Goal: Communication & Community: Answer question/provide support

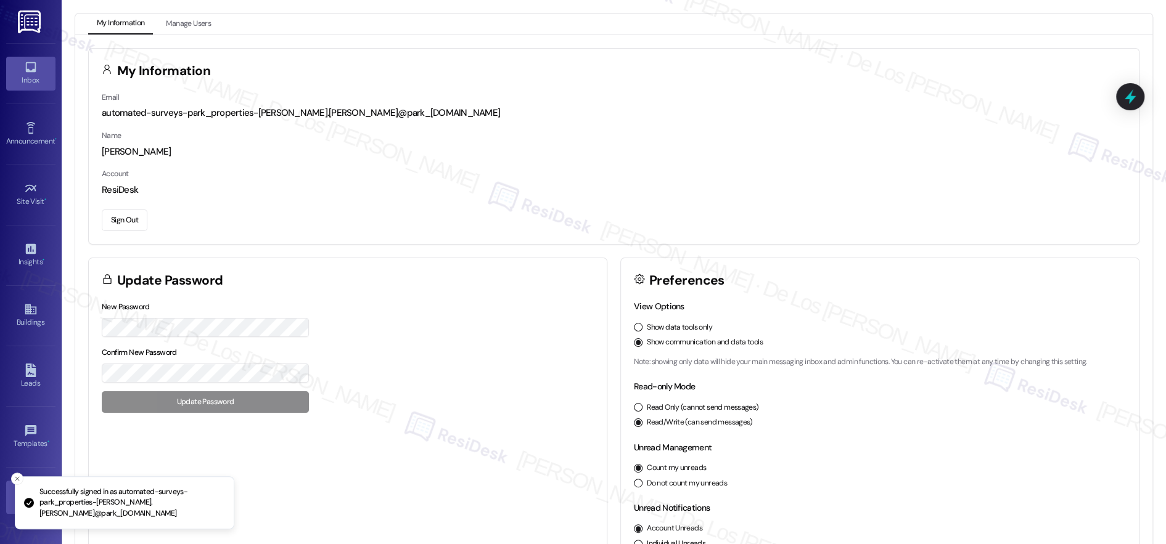
click at [34, 69] on icon at bounding box center [31, 67] width 14 height 14
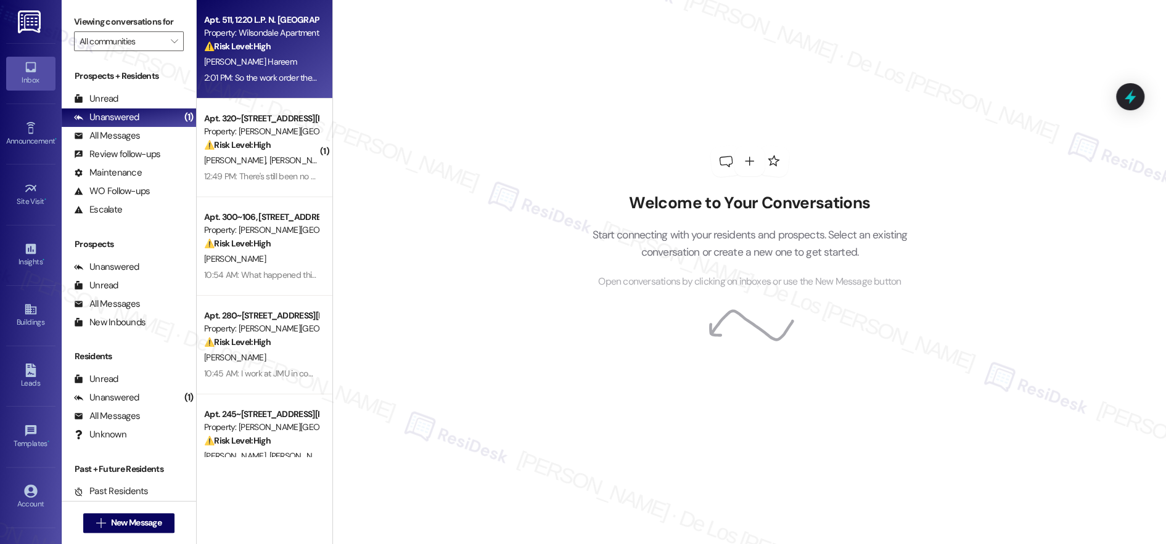
click at [282, 57] on div "[PERSON_NAME] Hareem" at bounding box center [261, 61] width 117 height 15
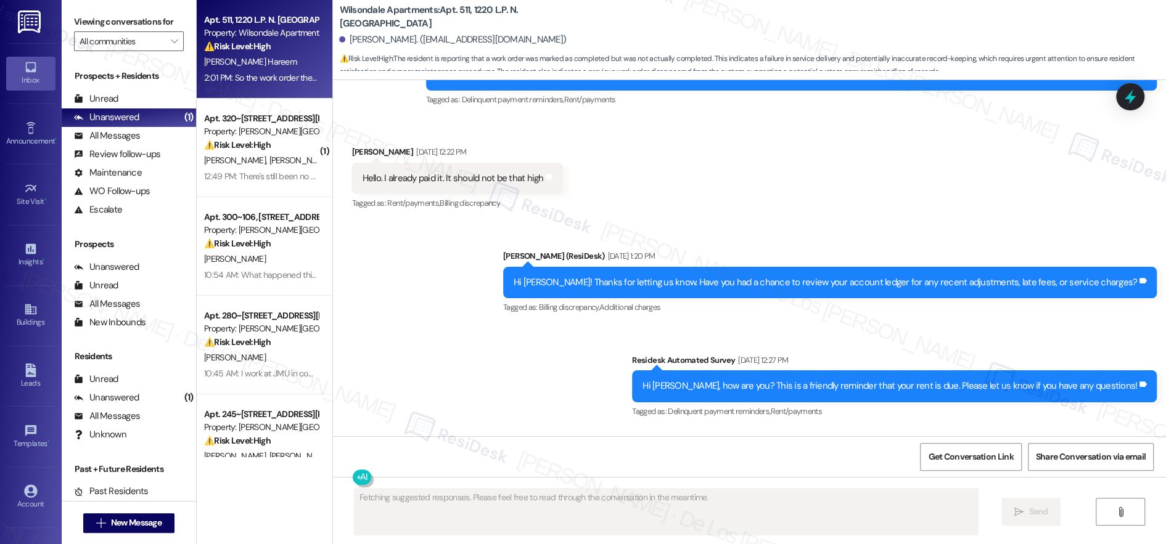
scroll to position [12381, 0]
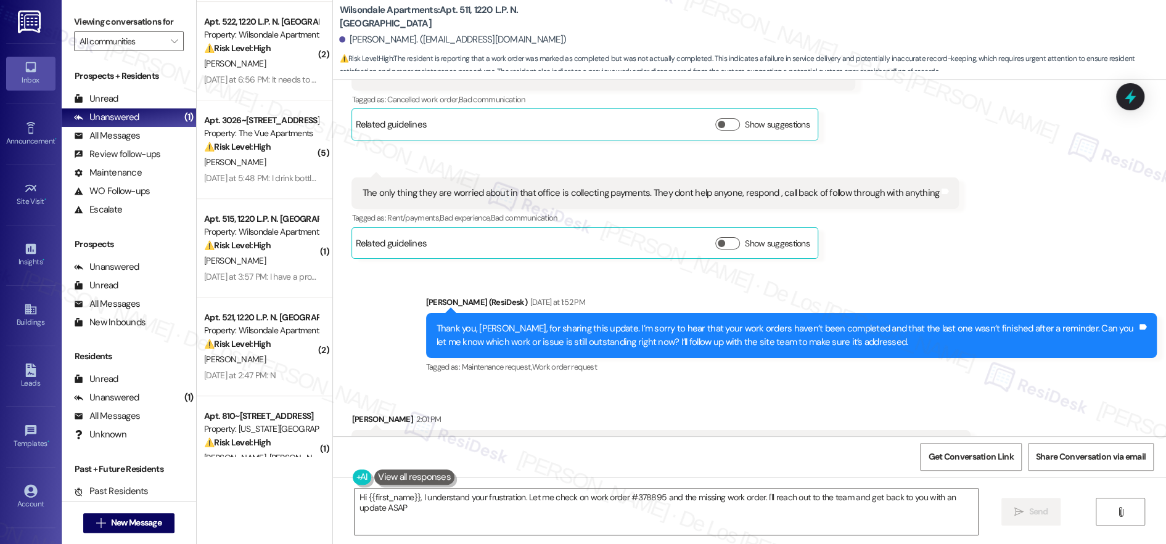
type textarea "Hi {{first_name}}, I understand your frustration. Let me check on work order #3…"
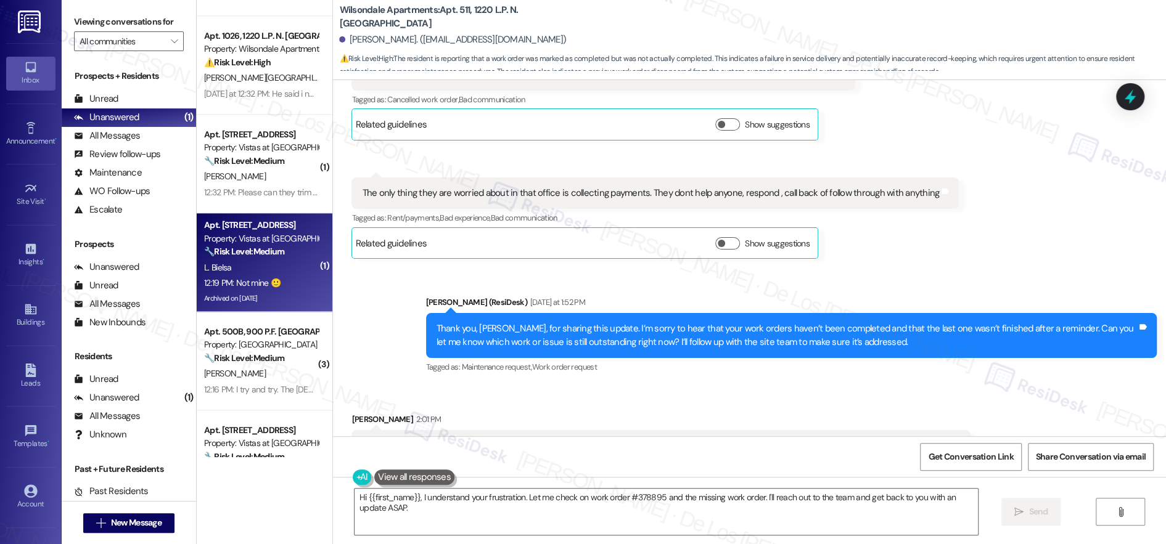
scroll to position [973, 0]
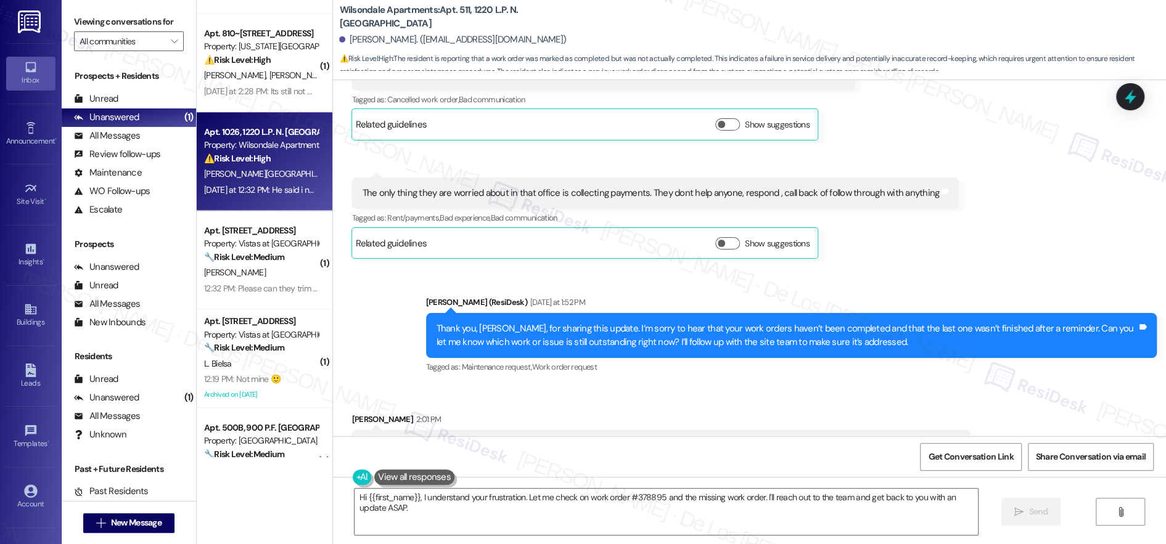
click at [277, 158] on div "⚠️ Risk Level: High The resident indicates that the oven repair was not satisfa…" at bounding box center [261, 158] width 114 height 13
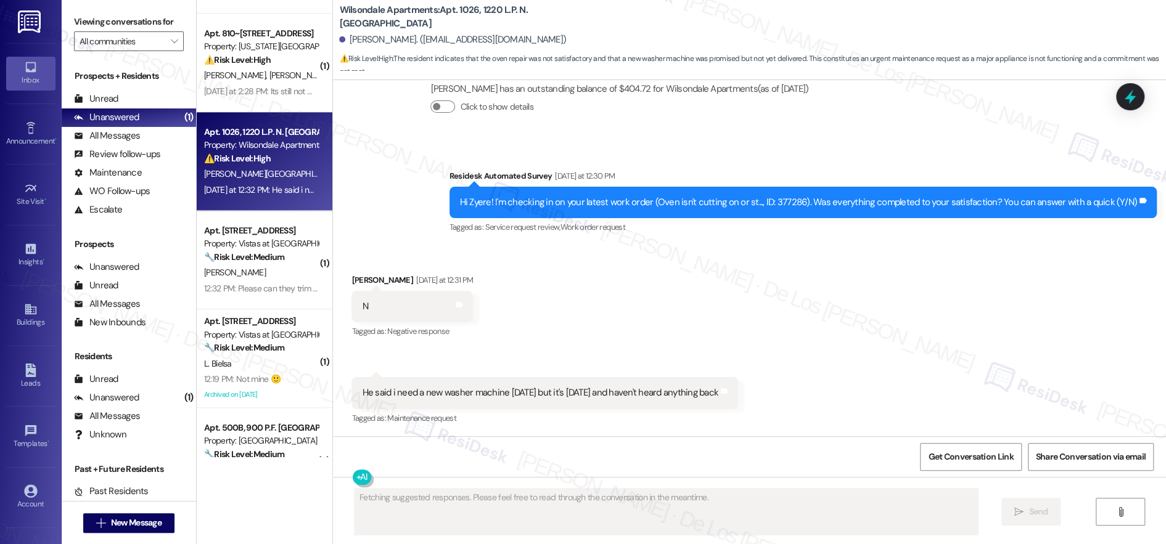
scroll to position [252, 0]
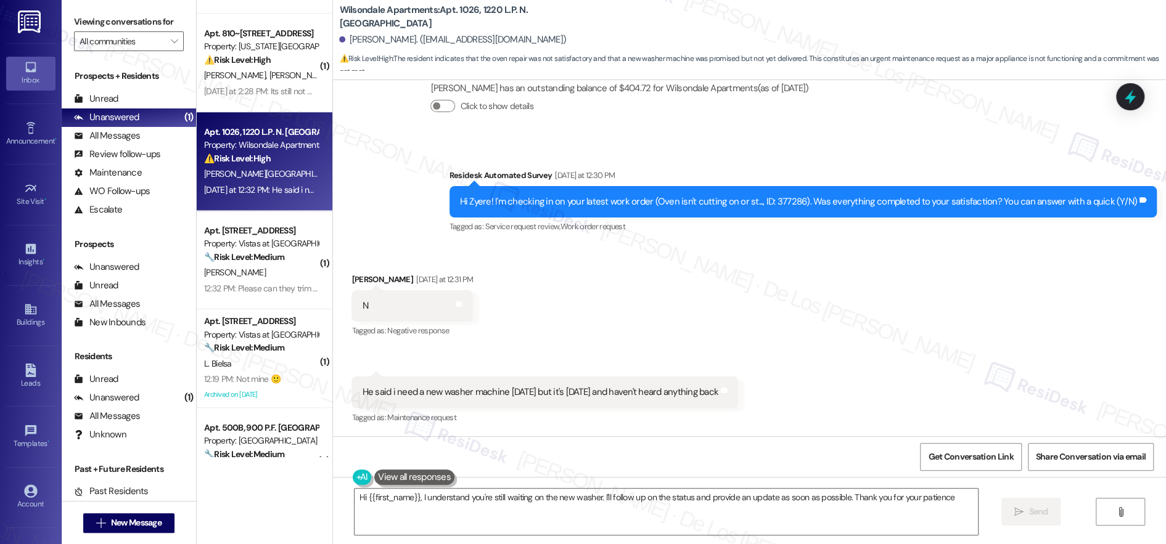
type textarea "Hi {{first_name}}, I understand you're still waiting on the new washer. I'll fo…"
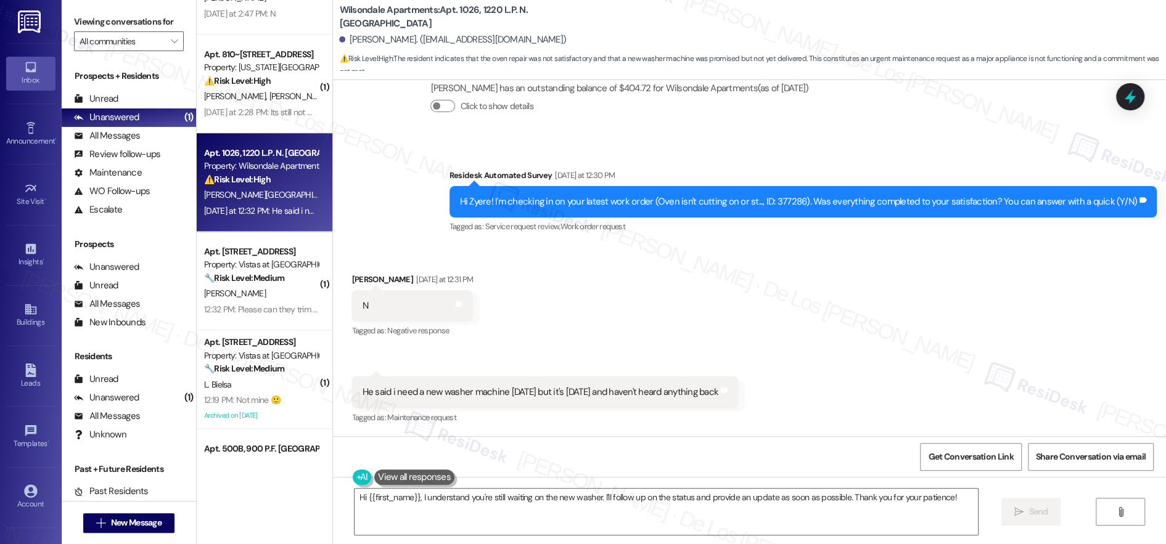
scroll to position [1, 0]
click at [1129, 105] on icon at bounding box center [1130, 97] width 16 height 16
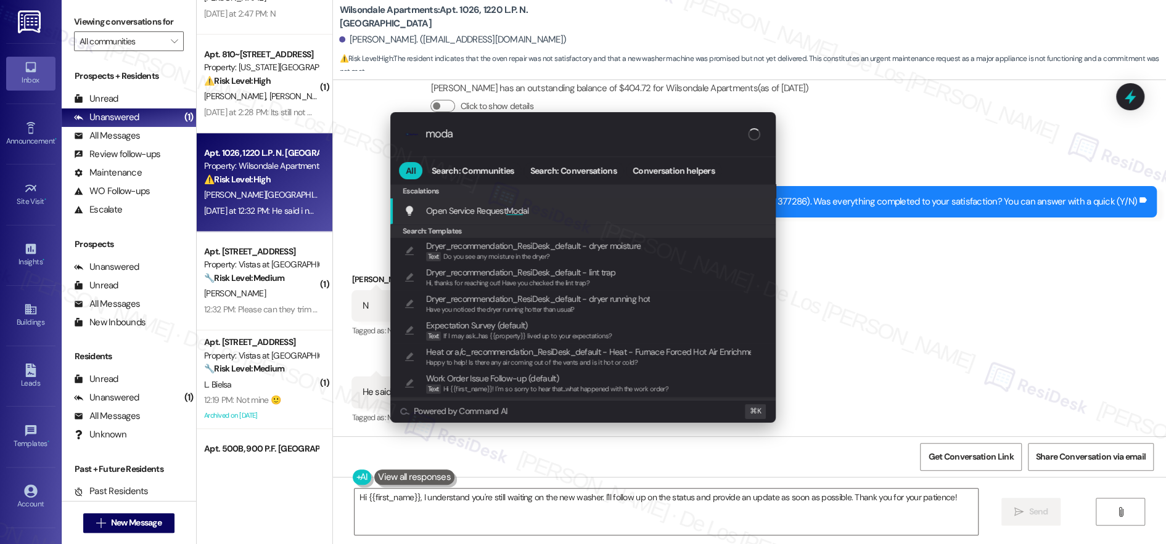
type input "modal"
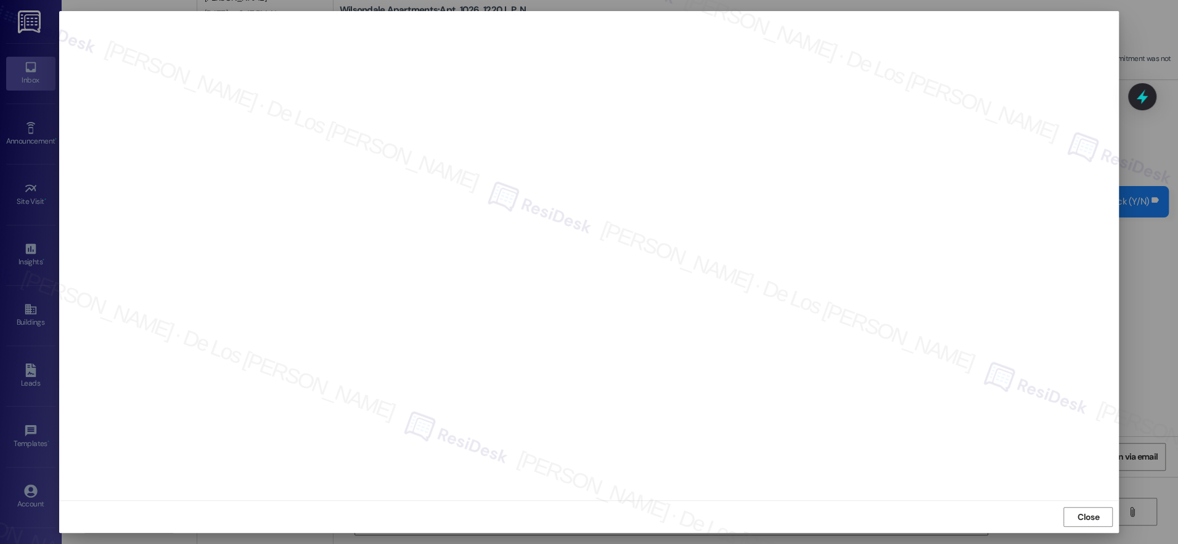
click at [1082, 515] on span "Close" at bounding box center [1089, 517] width 22 height 13
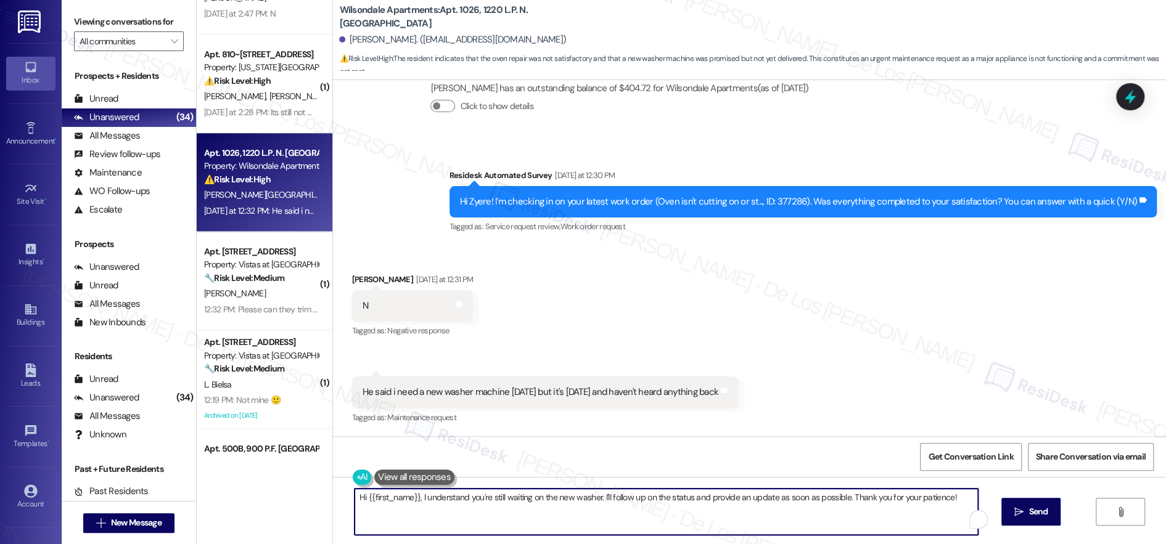
drag, startPoint x: 806, startPoint y: 496, endPoint x: 848, endPoint y: 513, distance: 45.1
click at [931, 518] on textarea "Hi {{first_name}}, I understand you're still waiting on the new washer. I'll fo…" at bounding box center [665, 512] width 623 height 46
drag, startPoint x: 805, startPoint y: 499, endPoint x: 833, endPoint y: 498, distance: 28.4
click at [833, 498] on textarea "Hi {{first_name}}, I understand you're still waiting on the new washer. I'll fo…" at bounding box center [662, 512] width 623 height 46
drag, startPoint x: 846, startPoint y: 495, endPoint x: 987, endPoint y: 515, distance: 141.9
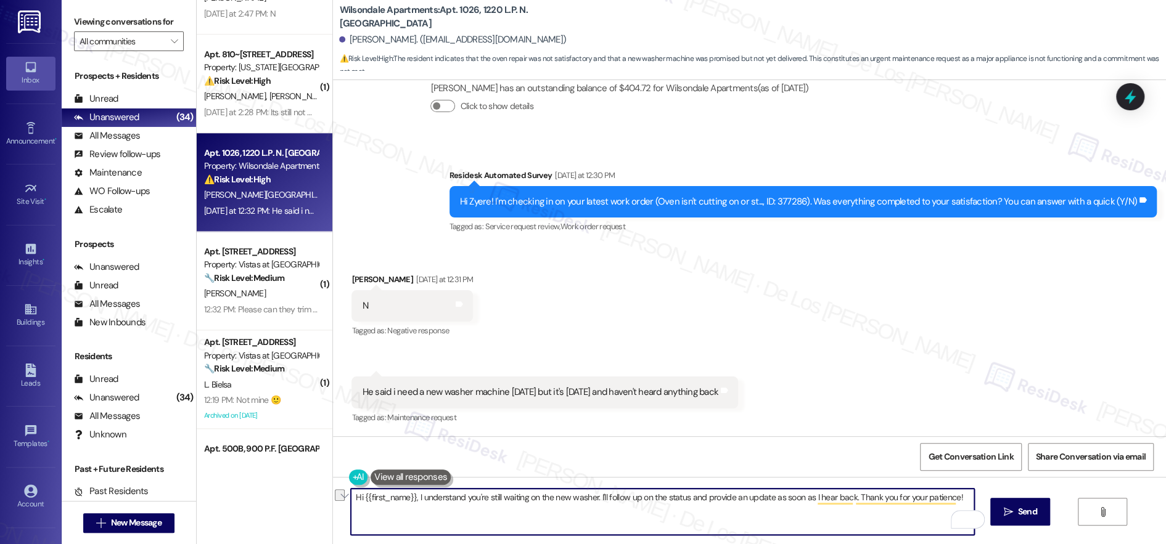
click at [987, 515] on div "Hi {{first_name}}, I understand you're still waiting on the new washer. I'll fo…" at bounding box center [749, 523] width 833 height 92
click at [959, 499] on textarea "Hi {{first_name}}, I understand you're still waiting on the new washer. I'll fo…" at bounding box center [662, 512] width 623 height 46
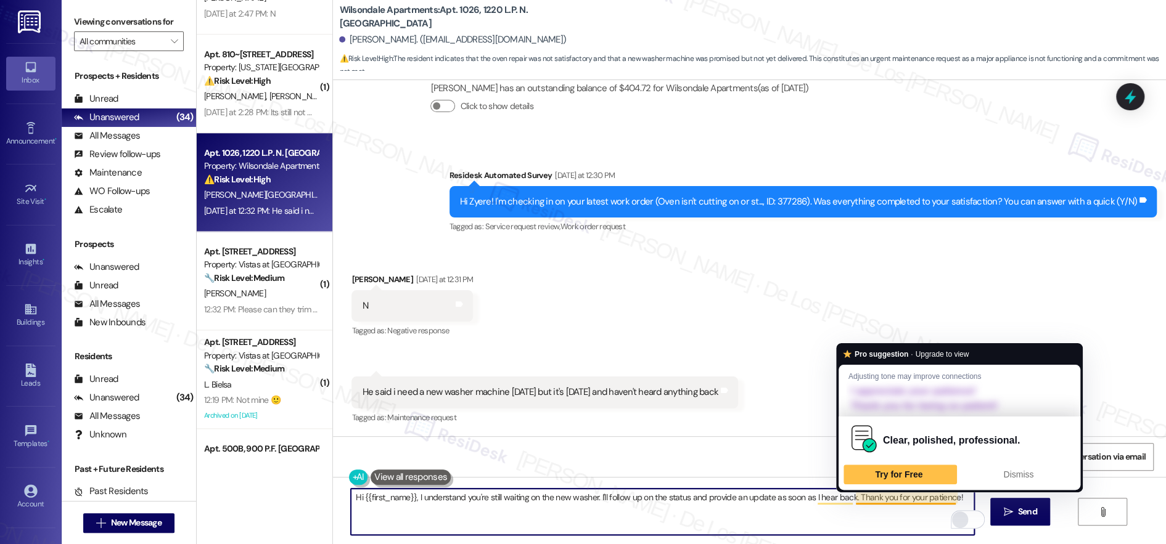
drag, startPoint x: 845, startPoint y: 497, endPoint x: 951, endPoint y: 517, distance: 107.9
click at [982, 520] on div "Hi {{first_name}}, I understand you're still waiting on the new washer. I'll fo…" at bounding box center [749, 523] width 833 height 92
drag, startPoint x: 848, startPoint y: 497, endPoint x: 964, endPoint y: 504, distance: 116.1
click at [964, 504] on textarea "Hi {{first_name}}, I understand you're still waiting on the new washer. I'll fo…" at bounding box center [662, 512] width 623 height 46
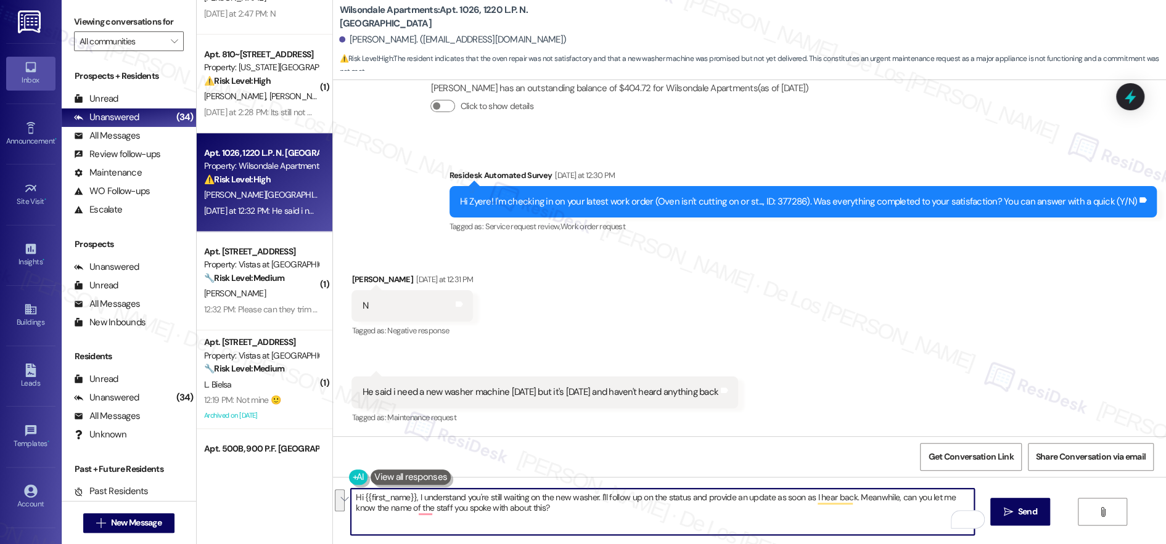
paste textarea "’re still waiting on the new washer. I’ll check on the status and update you as…"
type textarea "Hi {{first_name}}, I understand you’re still waiting on the new washer. I’ll ch…"
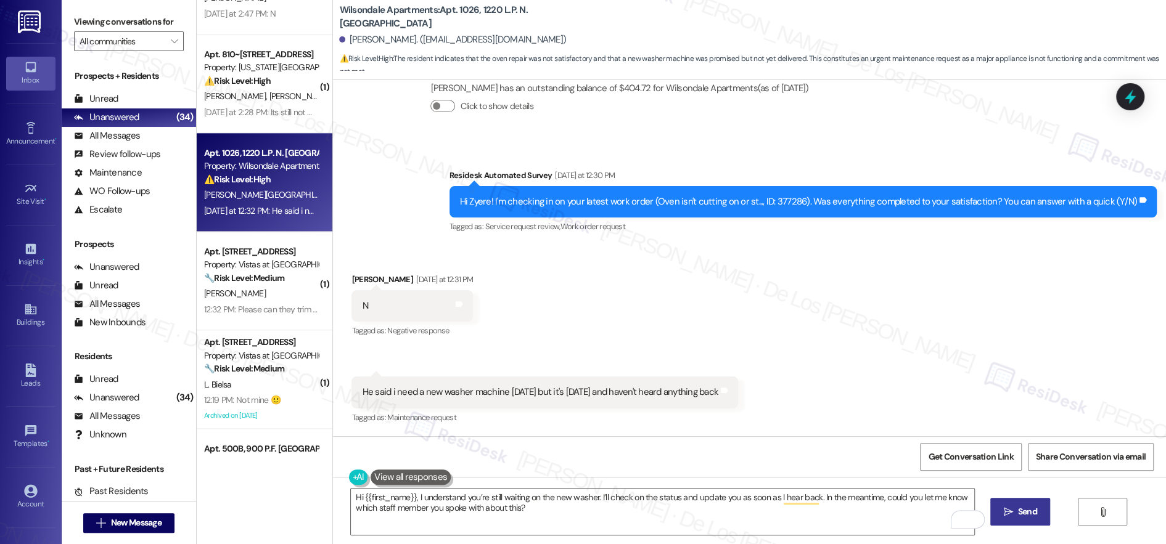
click at [1019, 506] on span " Send" at bounding box center [1020, 512] width 39 height 13
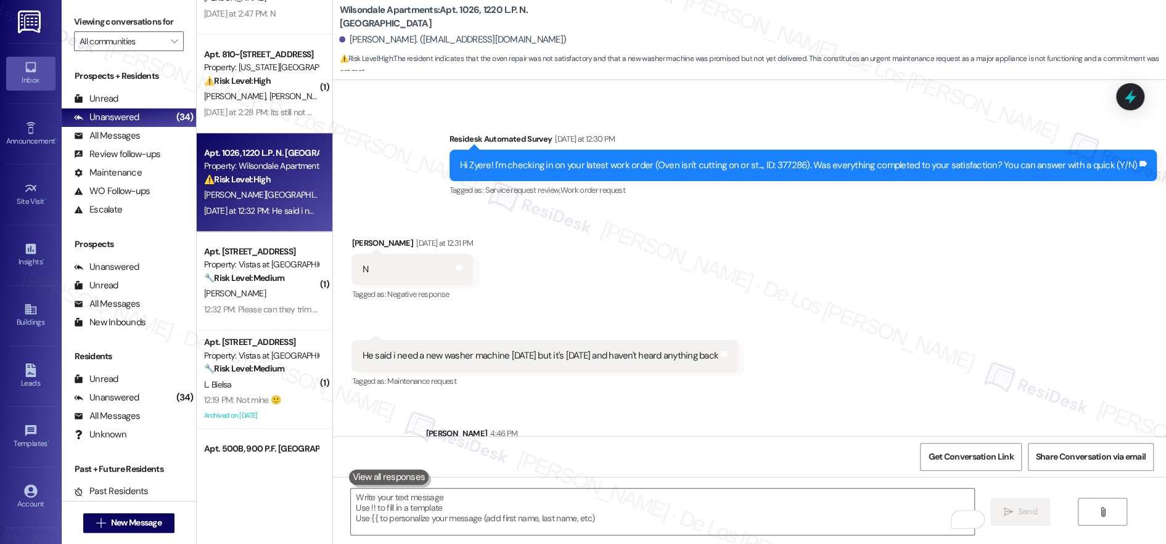
scroll to position [351, 0]
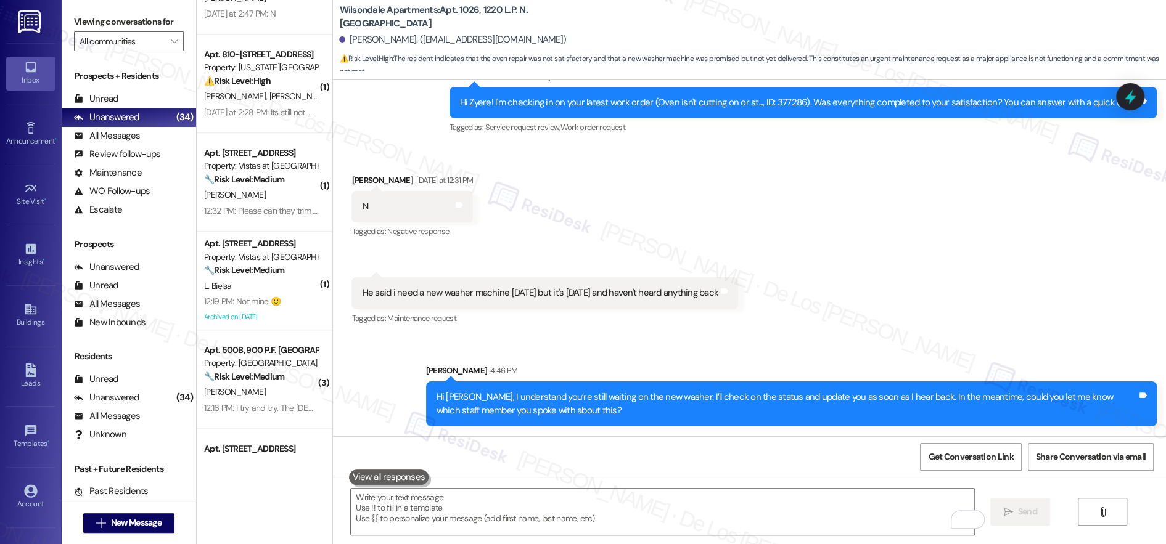
click at [1125, 89] on icon at bounding box center [1130, 97] width 16 height 16
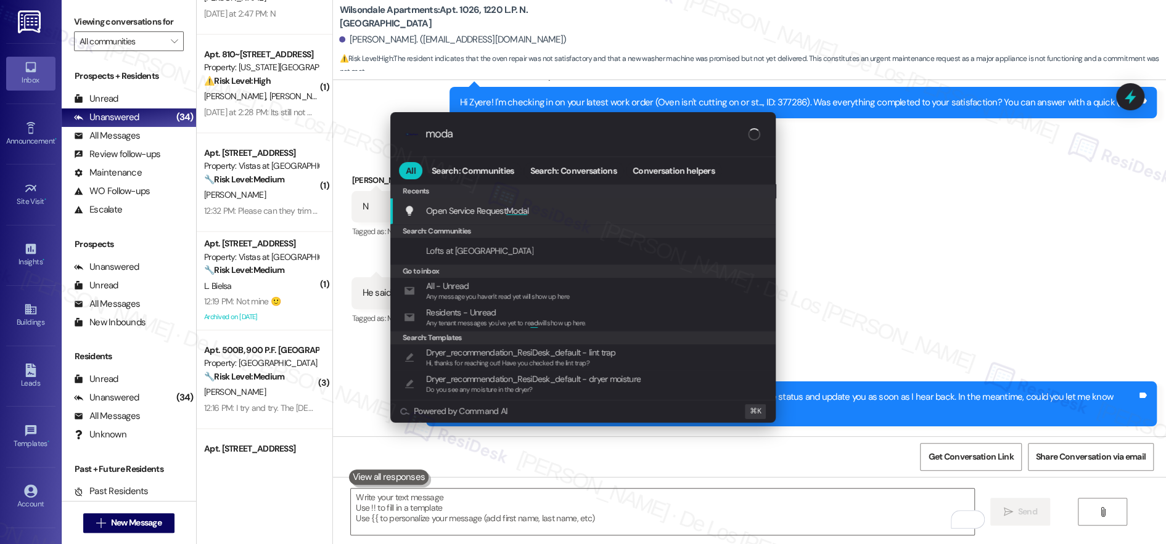
type input "modal"
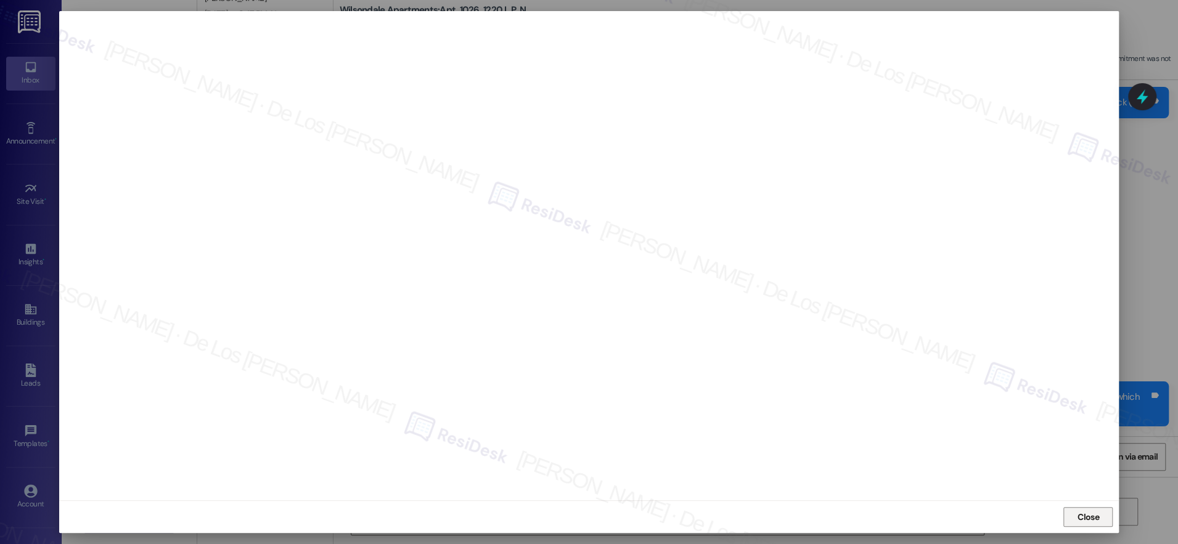
click at [1087, 515] on span "Close" at bounding box center [1089, 517] width 22 height 13
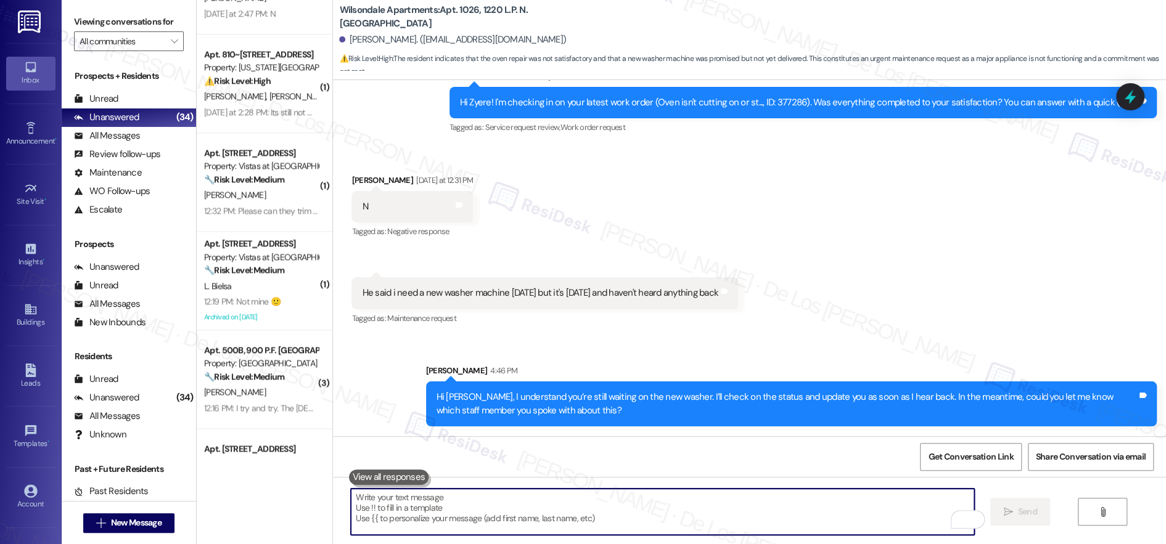
click at [732, 502] on textarea "To enrich screen reader interactions, please activate Accessibility in Grammarl…" at bounding box center [662, 512] width 623 height 46
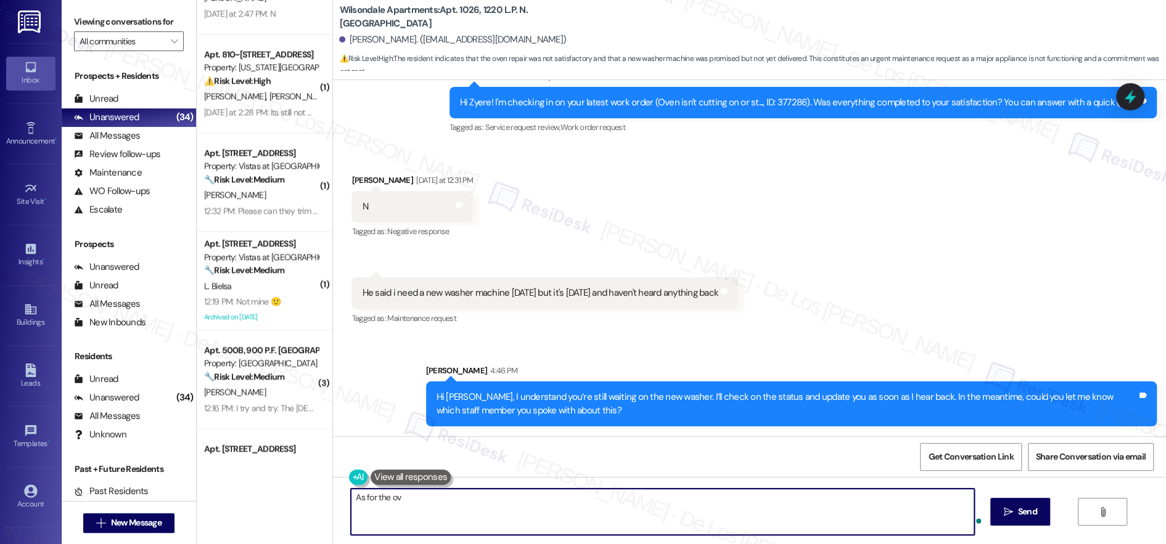
type textarea "As for the o"
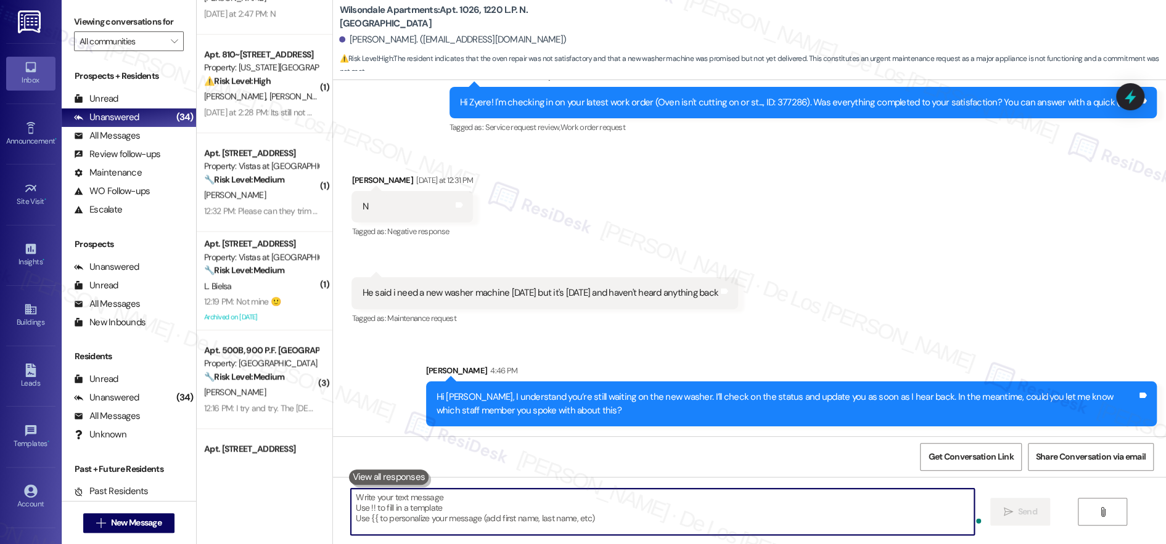
type textarea "S"
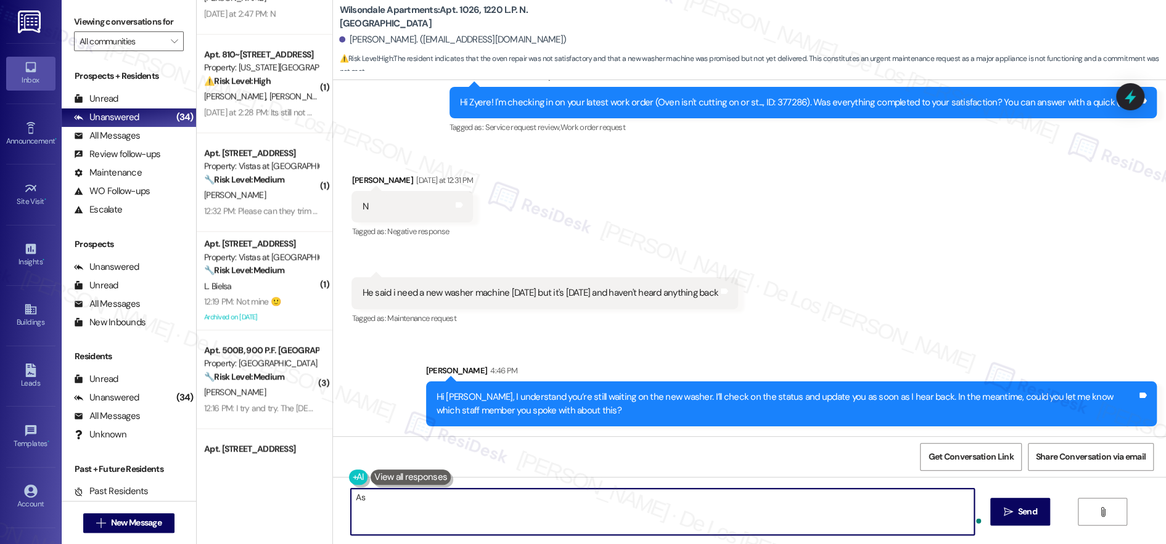
type textarea "A"
type textarea "I"
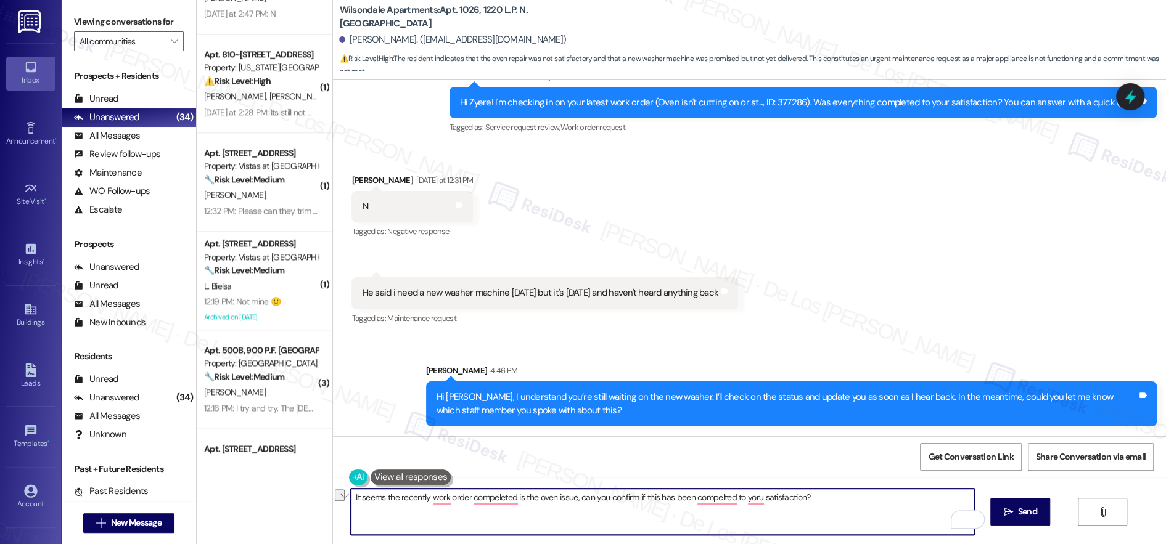
paste textarea "“It looks like the most recent work order was for the oven. Can you confirm if …"
click at [351, 496] on textarea "“It looks like the most recent work order was for the oven. Can you confirm if …" at bounding box center [662, 512] width 623 height 46
click at [792, 500] on textarea "It looks like the most recent work order was for the oven. Can you confirm if t…" at bounding box center [662, 512] width 623 height 46
type textarea "It looks like the most recent work order was for the oven. Can you confirm if t…"
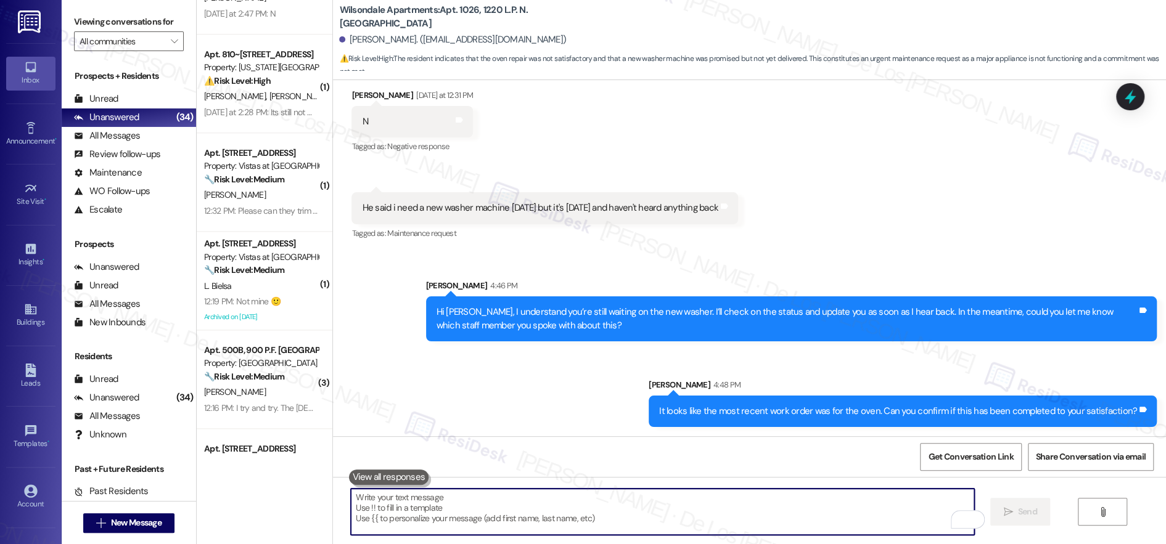
scroll to position [437, 0]
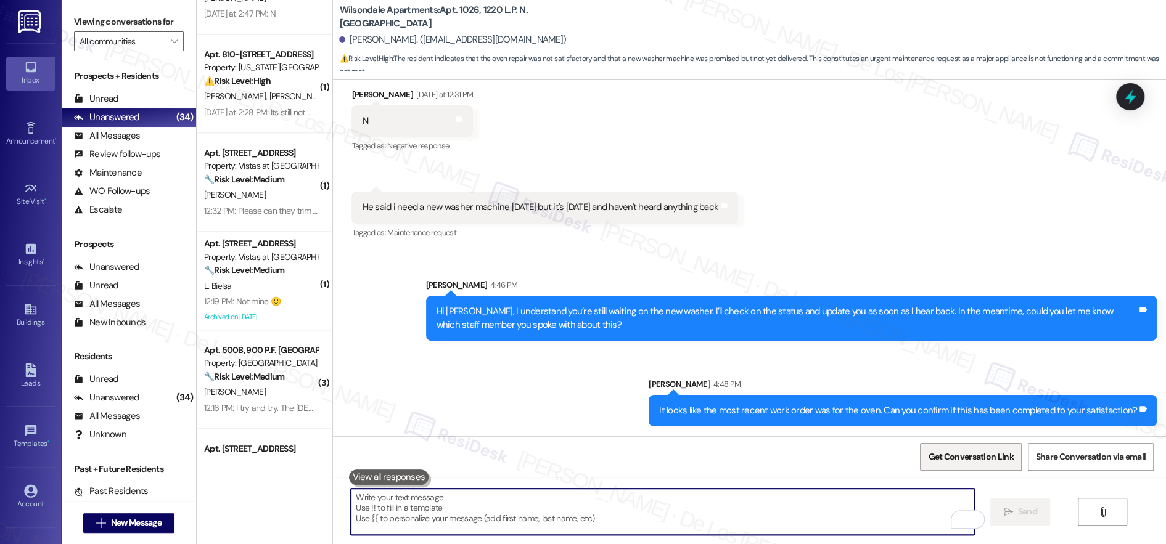
click at [953, 449] on span "Get Conversation Link" at bounding box center [970, 457] width 90 height 27
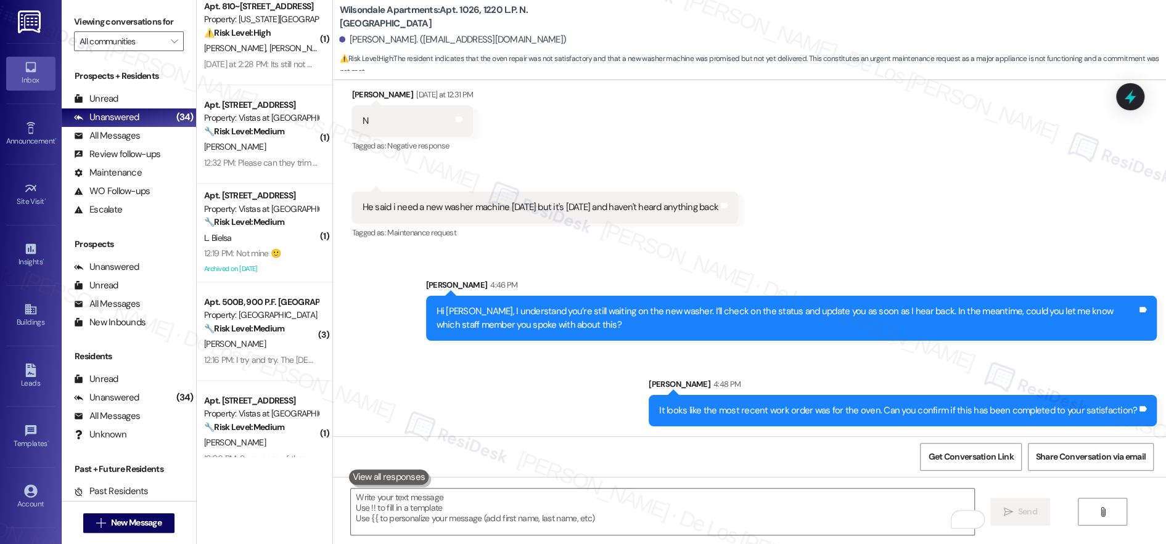
scroll to position [778, 0]
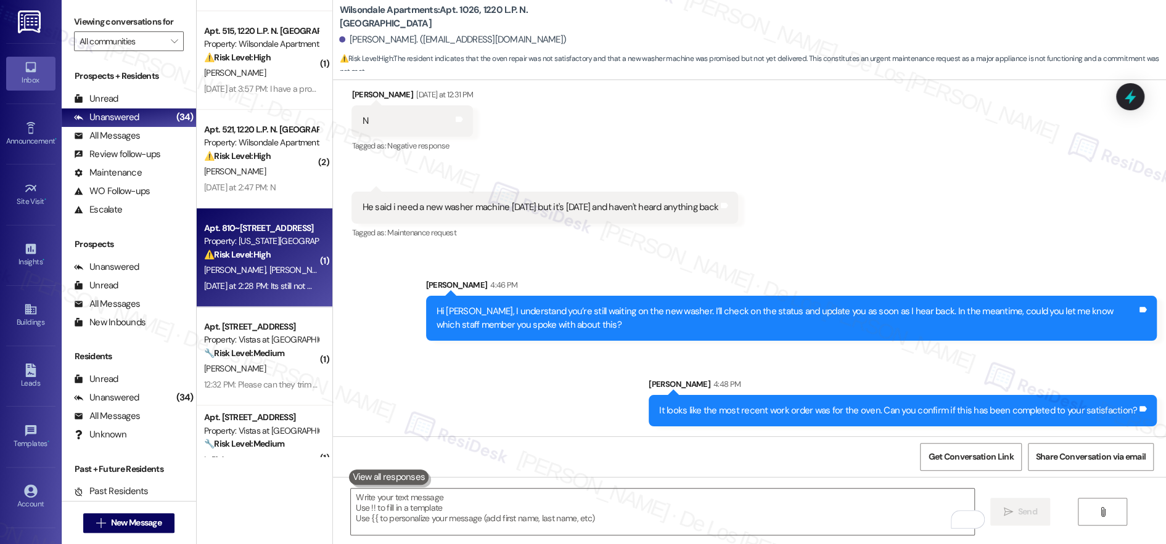
click at [266, 266] on div "[PERSON_NAME] [PERSON_NAME]" at bounding box center [261, 270] width 117 height 15
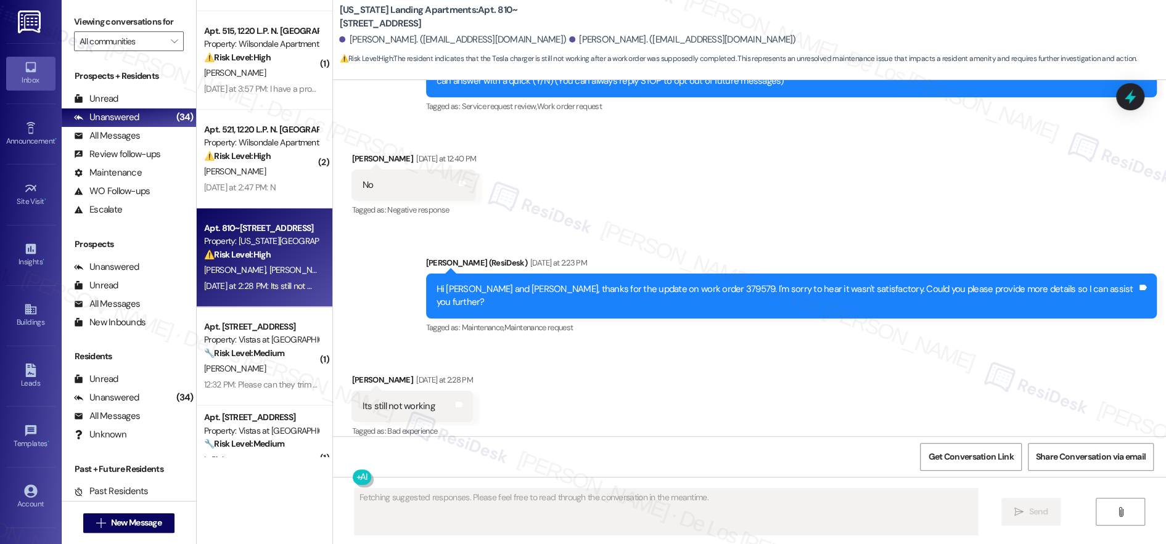
scroll to position [156, 0]
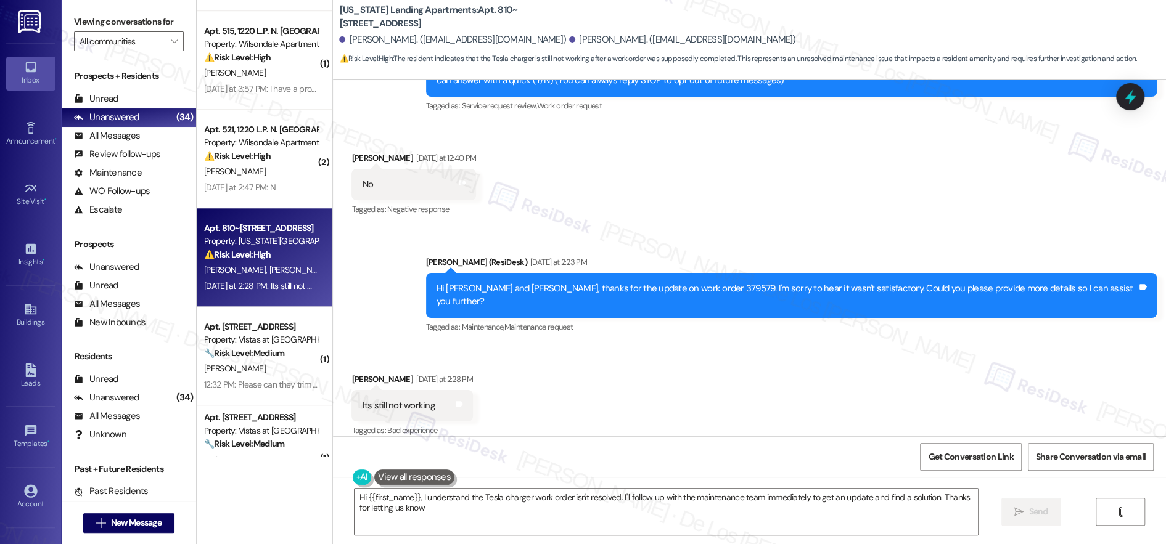
type textarea "Hi {{first_name}}, I understand the Tesla charger work order isn't resolved. I'…"
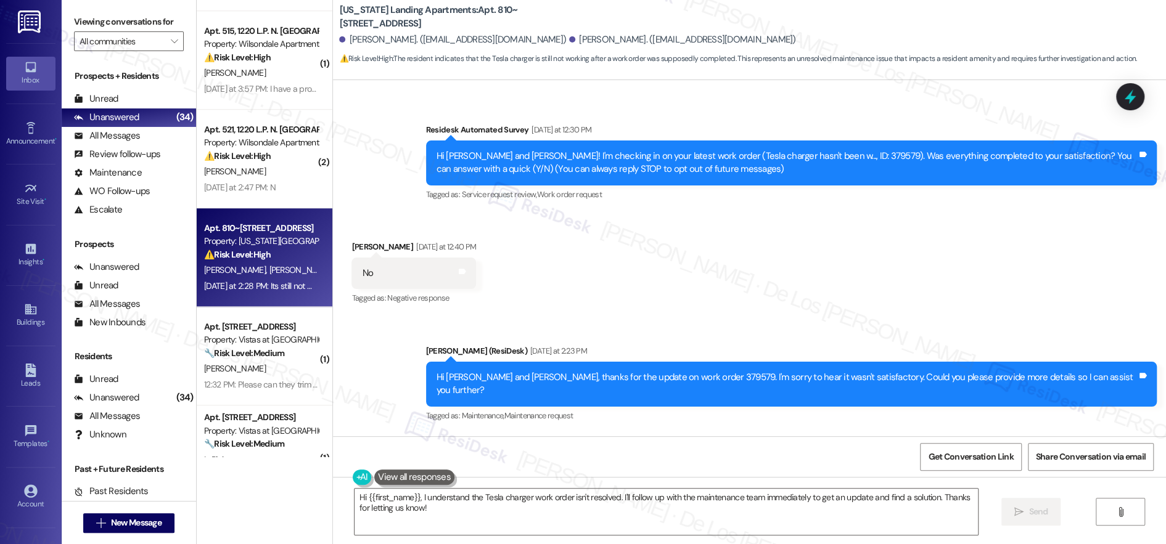
scroll to position [63, 0]
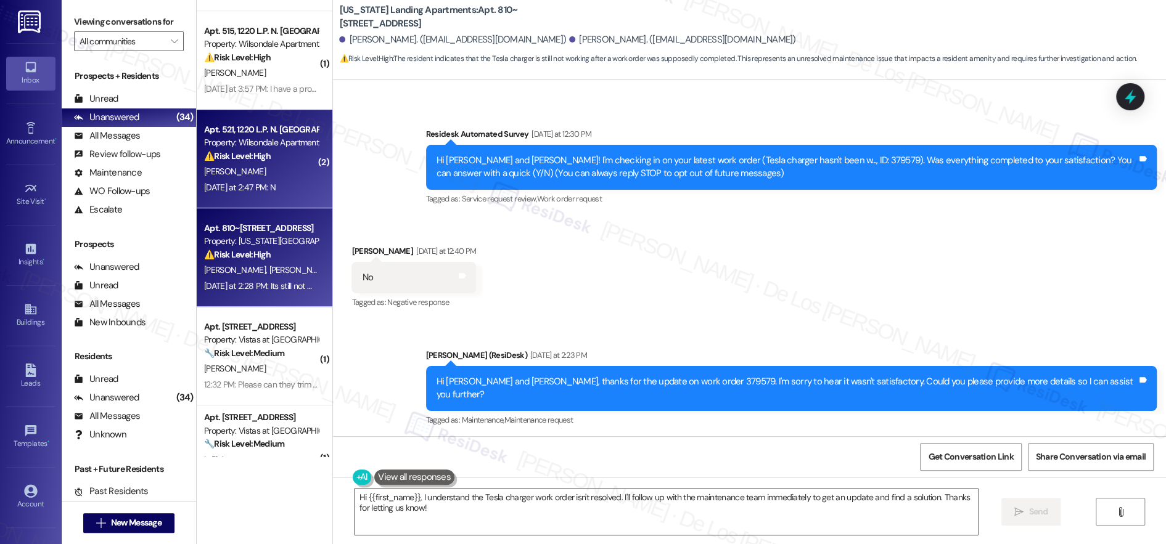
click at [278, 200] on div "Apt. 521, 1220 L.P. N. [GEOGRAPHIC_DATA] Property: Wilsondale Apartments ⚠️ Ris…" at bounding box center [265, 159] width 136 height 99
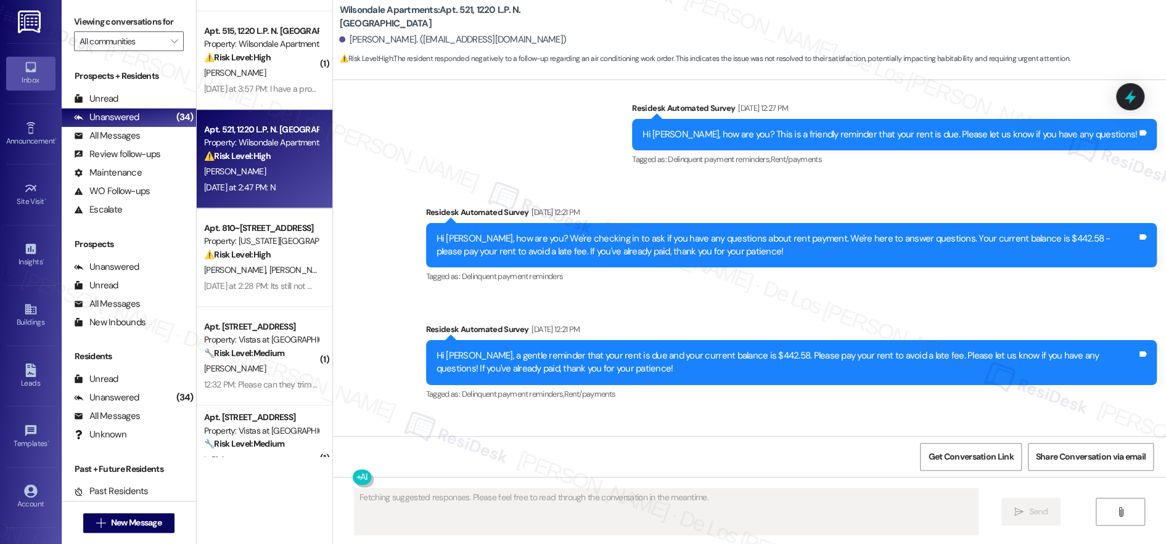
scroll to position [4315, 0]
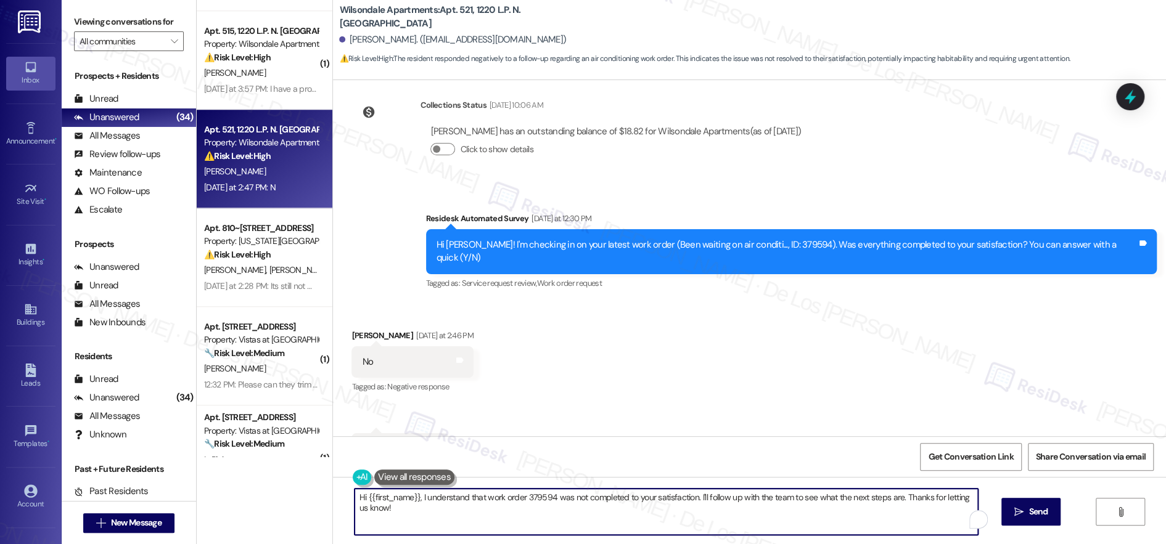
click at [457, 512] on textarea "Hi {{first_name}}, I understand that work order 379594 was not completed to you…" at bounding box center [665, 512] width 623 height 46
click at [457, 512] on textarea "Hi {{first_name}}, I understand that work order 379594 was not completed to you…" at bounding box center [662, 512] width 623 height 46
drag, startPoint x: 687, startPoint y: 497, endPoint x: 745, endPoint y: 549, distance: 77.7
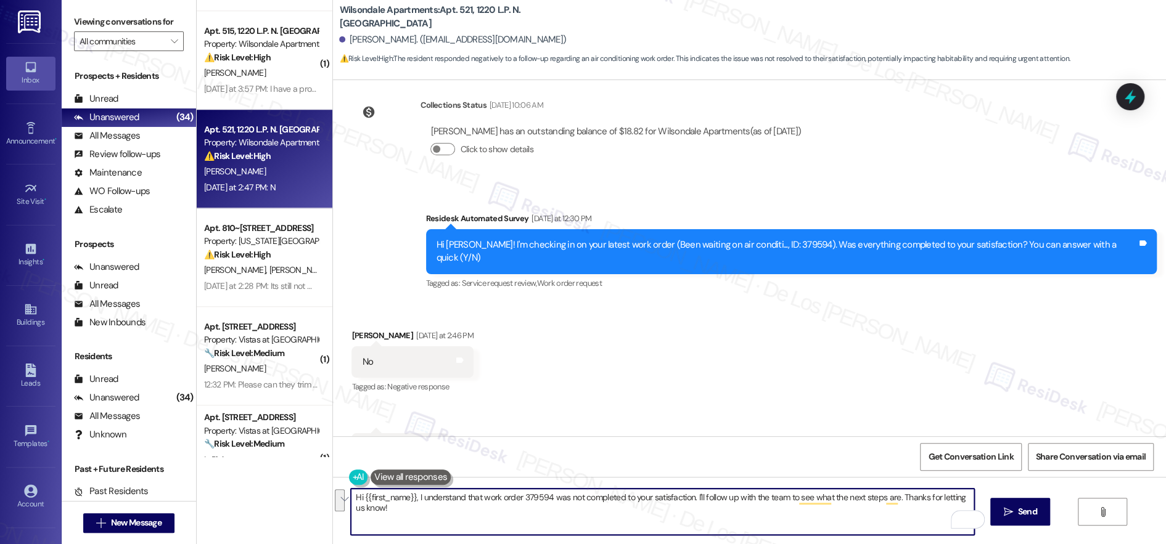
click at [745, 544] on html "Inbox Go to Inbox Announcement • Send A Text Announcement Site Visit • Go to Si…" at bounding box center [583, 271] width 1166 height 544
paste textarea "m sorry to hear that your work order wasn't completed to your satisfaction. Can…"
drag, startPoint x: 686, startPoint y: 496, endPoint x: 1052, endPoint y: 456, distance: 368.3
click at [956, 496] on textarea "Hi {{first_name}}, I understand that work order 379594 was not completed to you…" at bounding box center [662, 512] width 623 height 46
drag, startPoint x: 372, startPoint y: 508, endPoint x: 417, endPoint y: 512, distance: 45.2
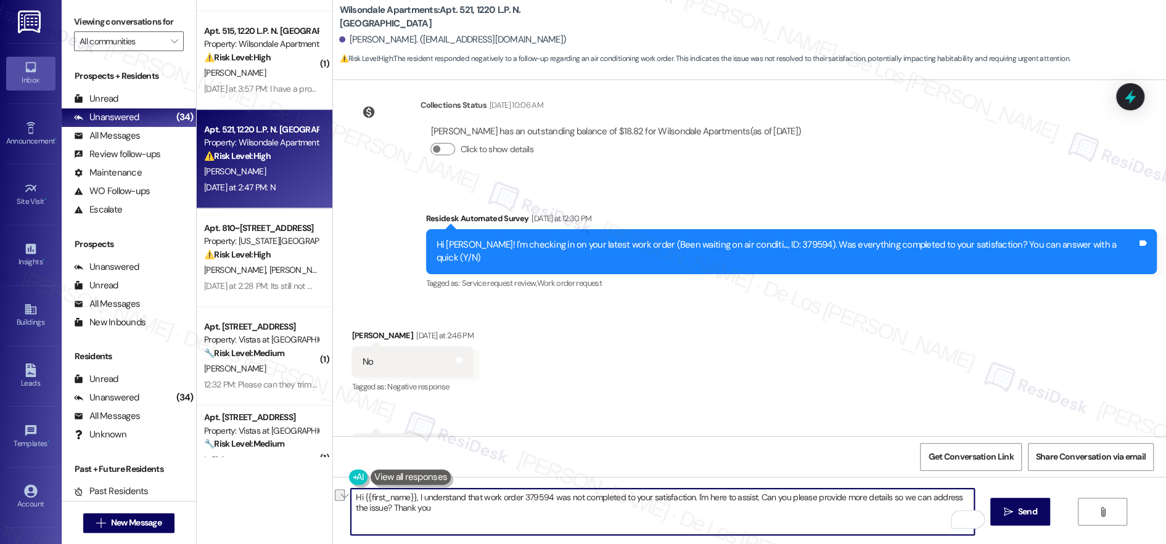
click at [417, 511] on textarea "Hi {{first_name}}, I understand that work order 379594 was not completed to you…" at bounding box center [662, 512] width 623 height 46
type textarea "Hi {{first_name}}, I understand that work order 379594 was not completed to you…"
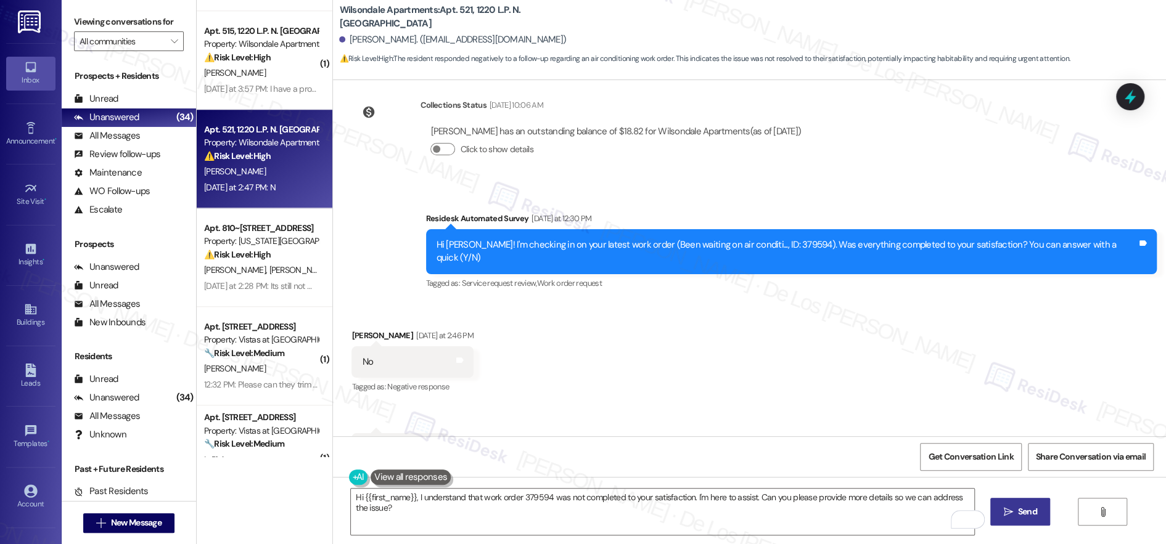
click at [1031, 508] on span "Send" at bounding box center [1027, 512] width 19 height 13
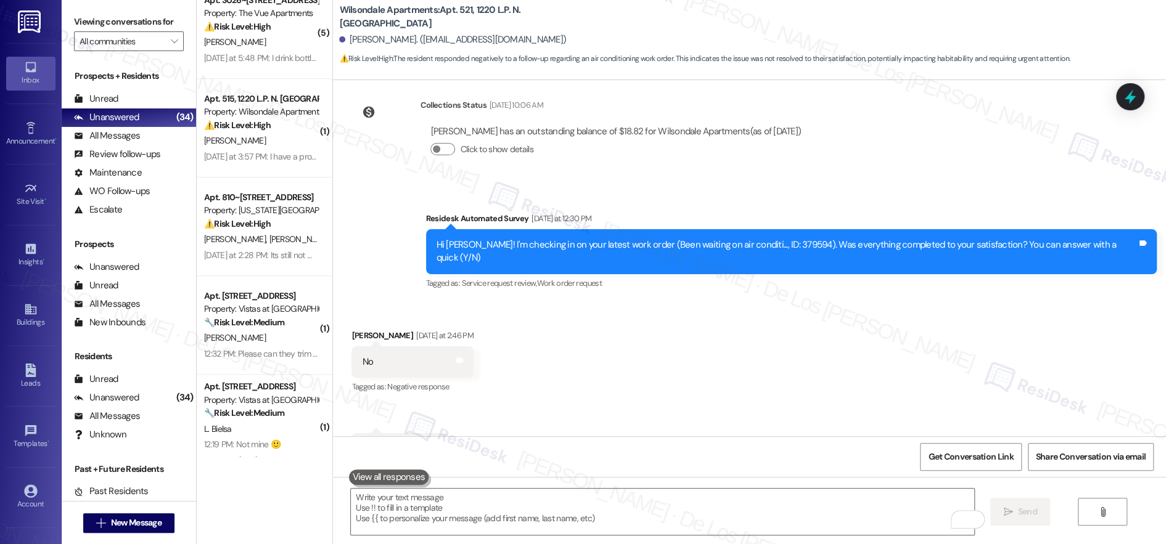
scroll to position [706, 0]
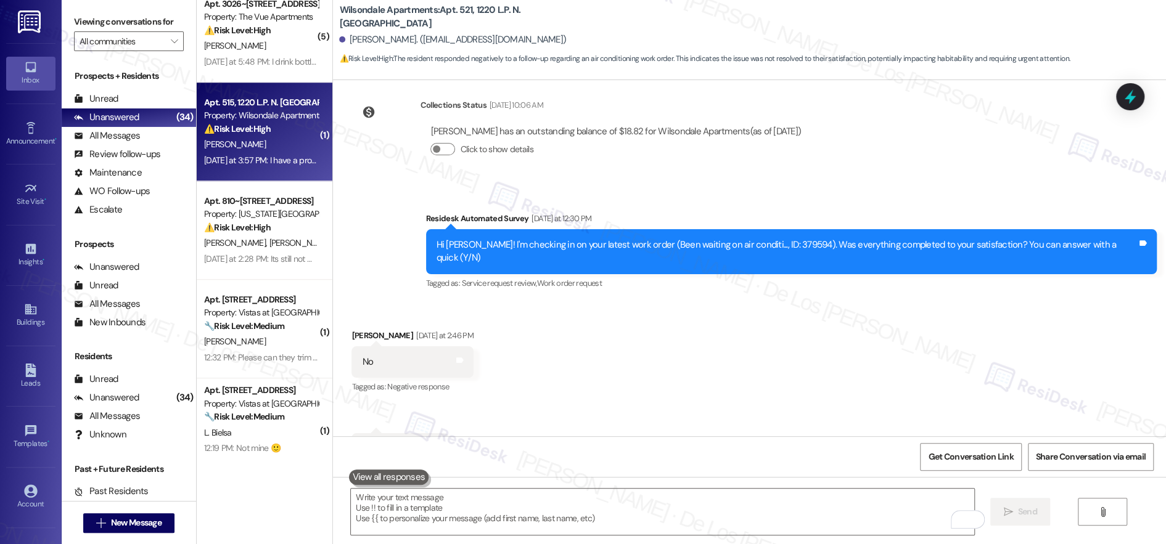
click at [265, 141] on div "[PERSON_NAME]" at bounding box center [261, 144] width 117 height 15
type textarea "Fetching suggested responses. Please feel free to read through the conversation…"
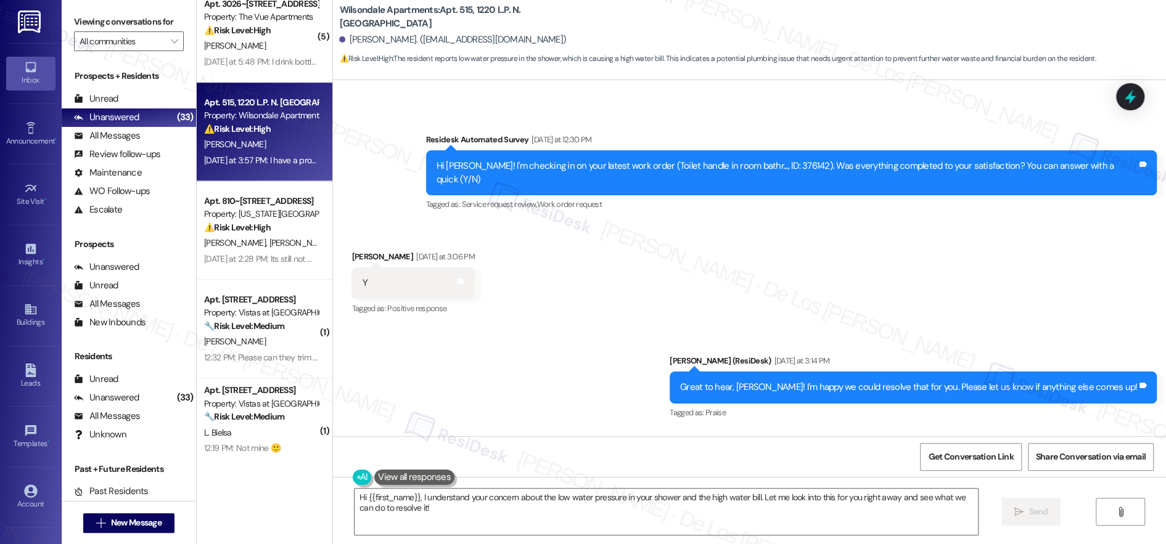
scroll to position [21076, 0]
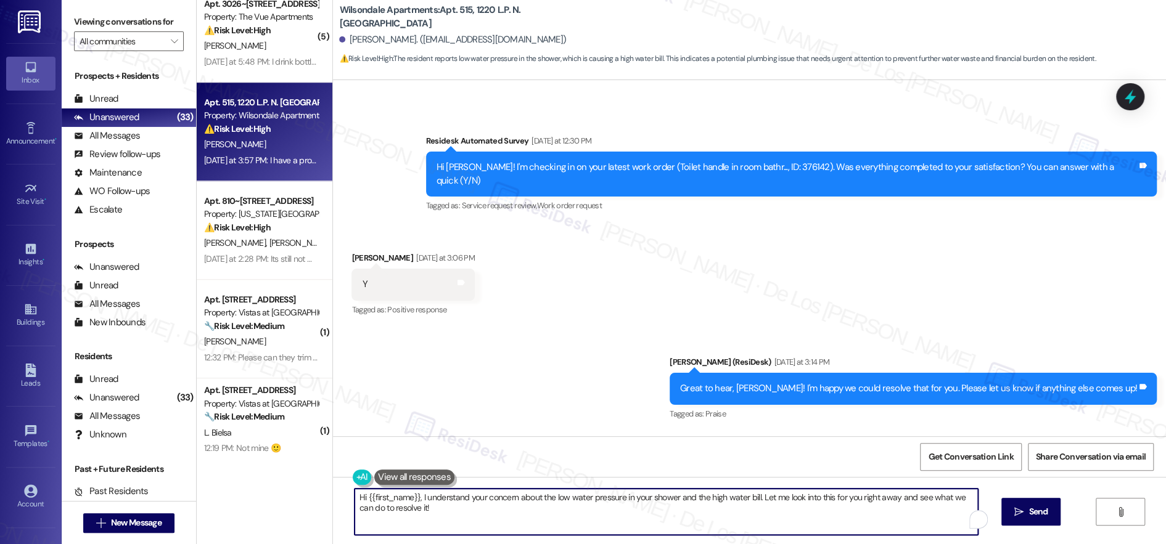
drag, startPoint x: 757, startPoint y: 496, endPoint x: 785, endPoint y: 515, distance: 33.9
click at [785, 515] on textarea "Hi {{first_name}}, I understand your concern about the low water pressure in yo…" at bounding box center [665, 512] width 623 height 46
click at [831, 499] on textarea "Hi {{first_name}}, I understand your concern about the low water pressure in yo…" at bounding box center [662, 512] width 623 height 46
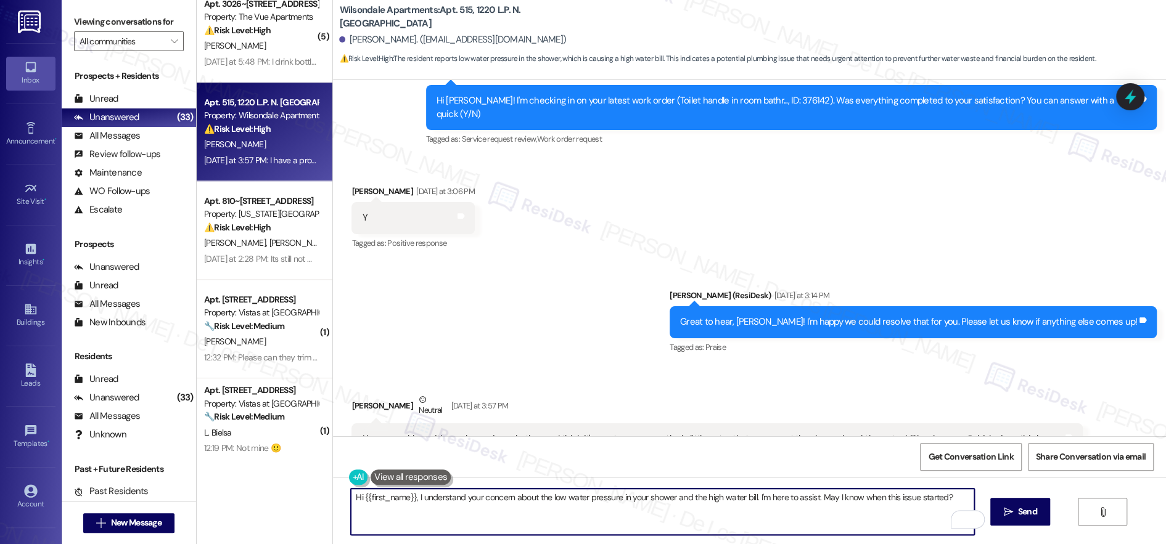
scroll to position [21173, 0]
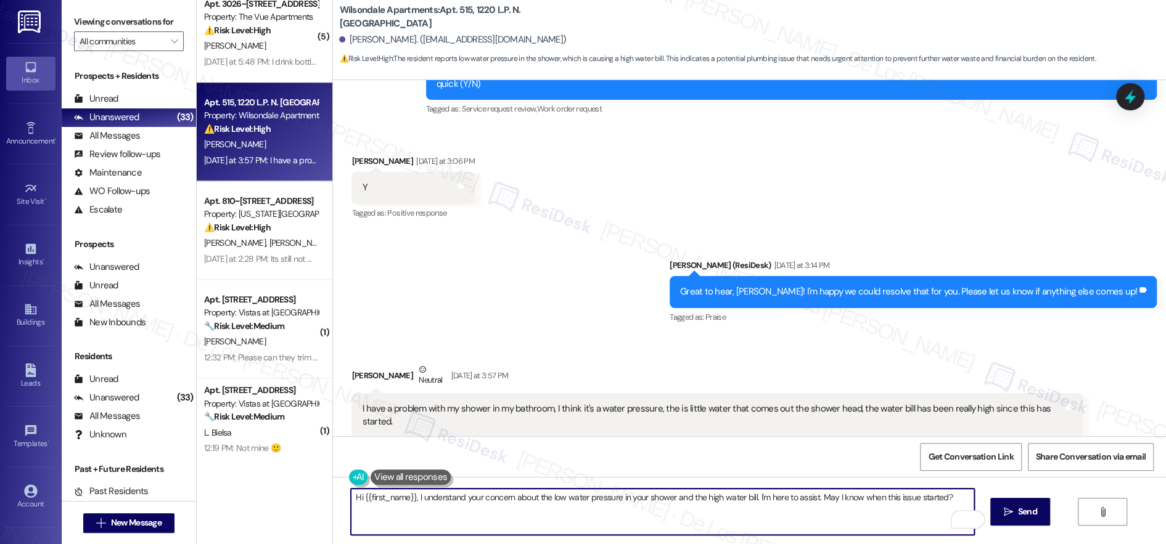
click at [808, 498] on textarea "Hi {{first_name}}, I understand your concern about the low water pressure in yo…" at bounding box center [662, 512] width 623 height 46
paste textarea "’m here to help and just need to ask a couple of quick questions to better assi…"
click at [712, 514] on textarea "Hi {{first_name}}, I understand your concern about the low water pressure in yo…" at bounding box center [662, 512] width 623 height 46
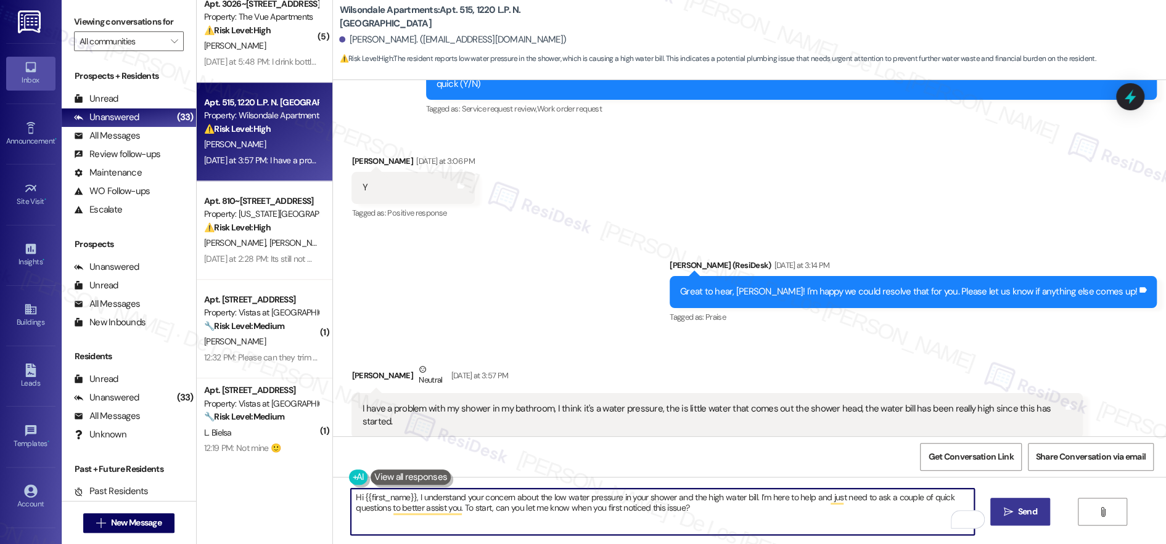
type textarea "Hi {{first_name}}, I understand your concern about the low water pressure in yo…"
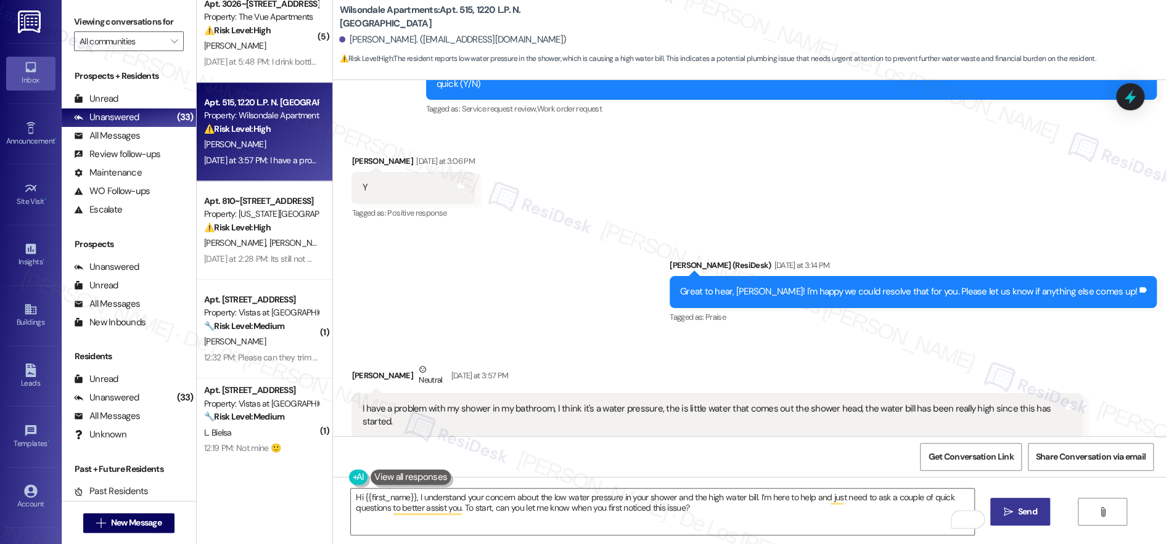
click at [1026, 509] on span "Send" at bounding box center [1027, 512] width 19 height 13
click at [986, 452] on span "Get Conversation Link" at bounding box center [970, 457] width 85 height 13
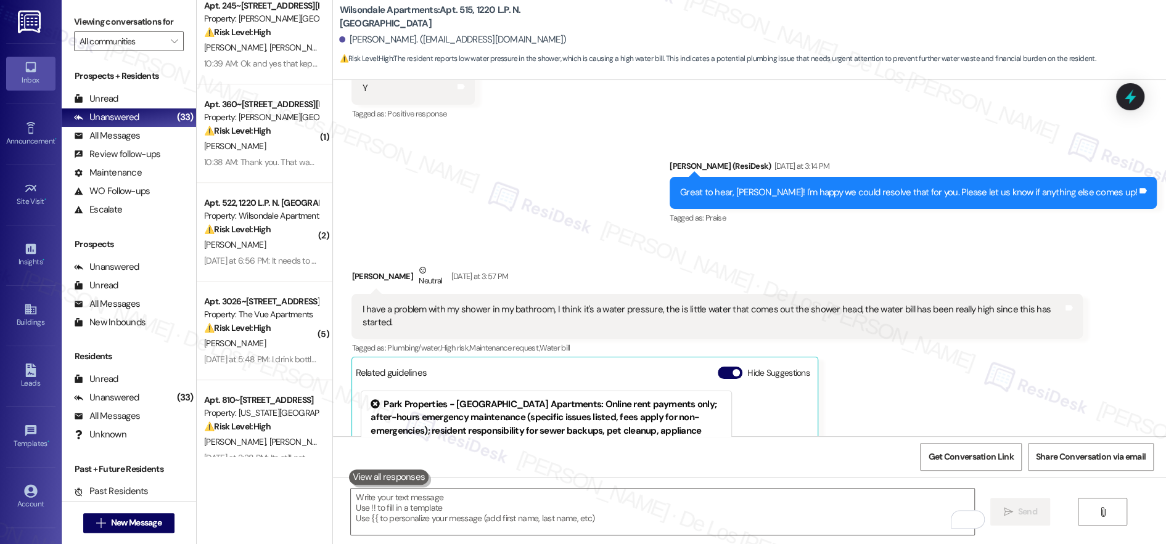
scroll to position [432, 0]
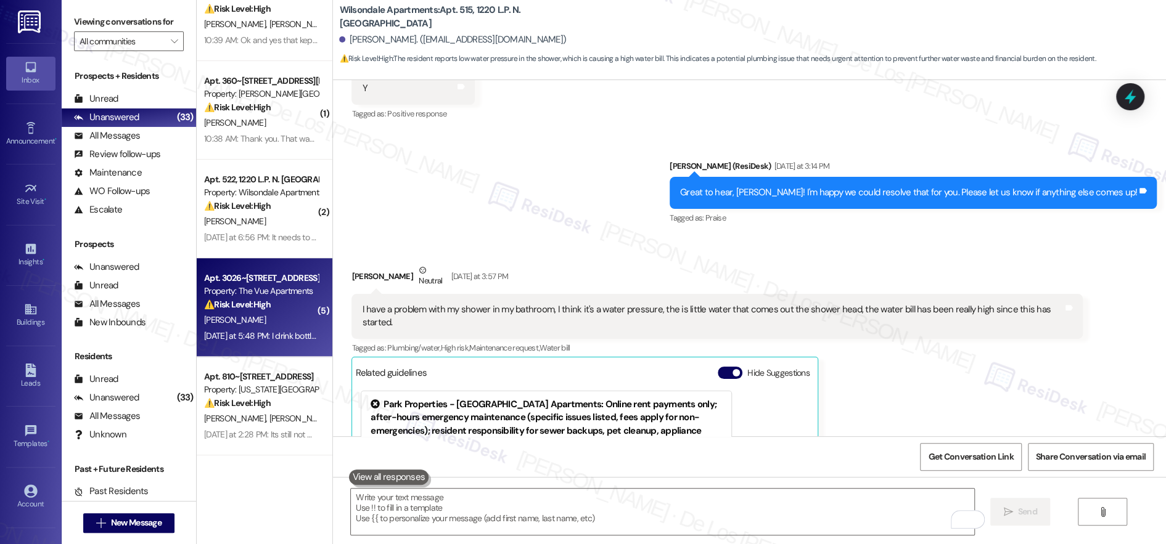
click at [274, 313] on div "[PERSON_NAME]" at bounding box center [261, 320] width 117 height 15
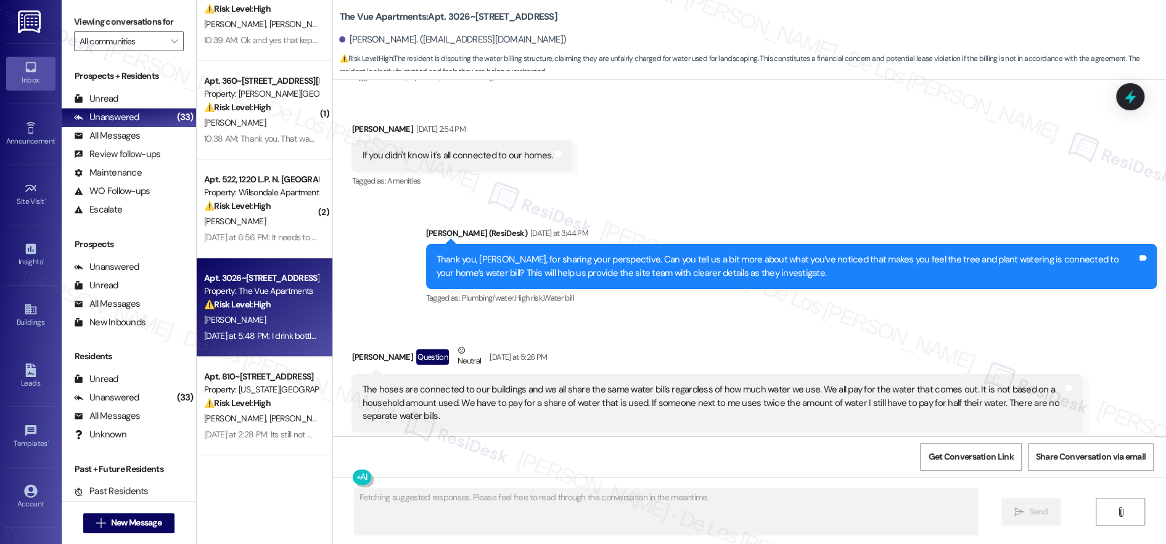
scroll to position [3601, 0]
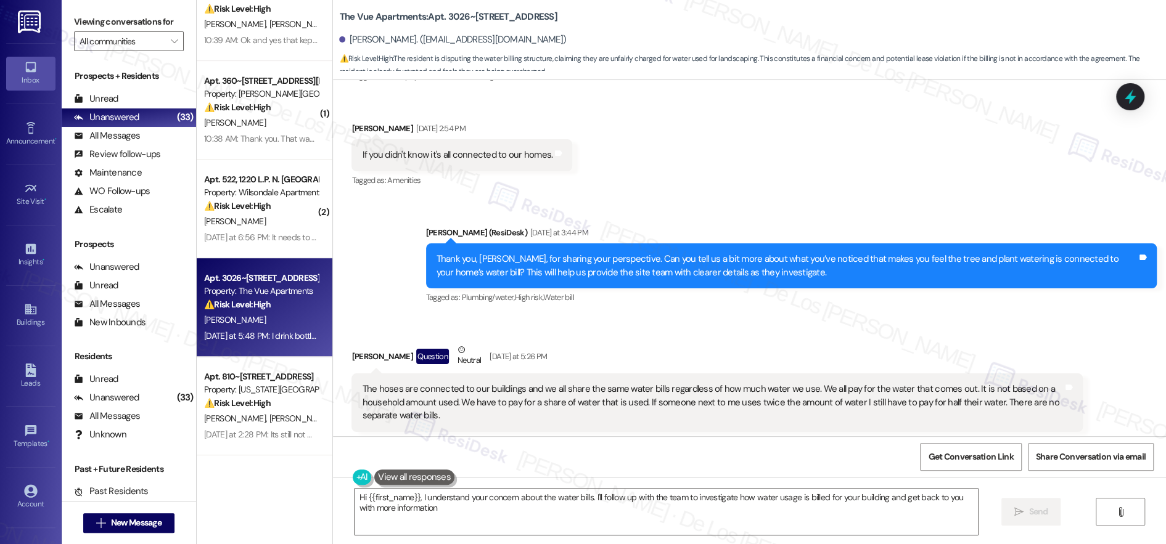
type textarea "Hi {{first_name}}, I understand your concern about the water bills. I'll follow…"
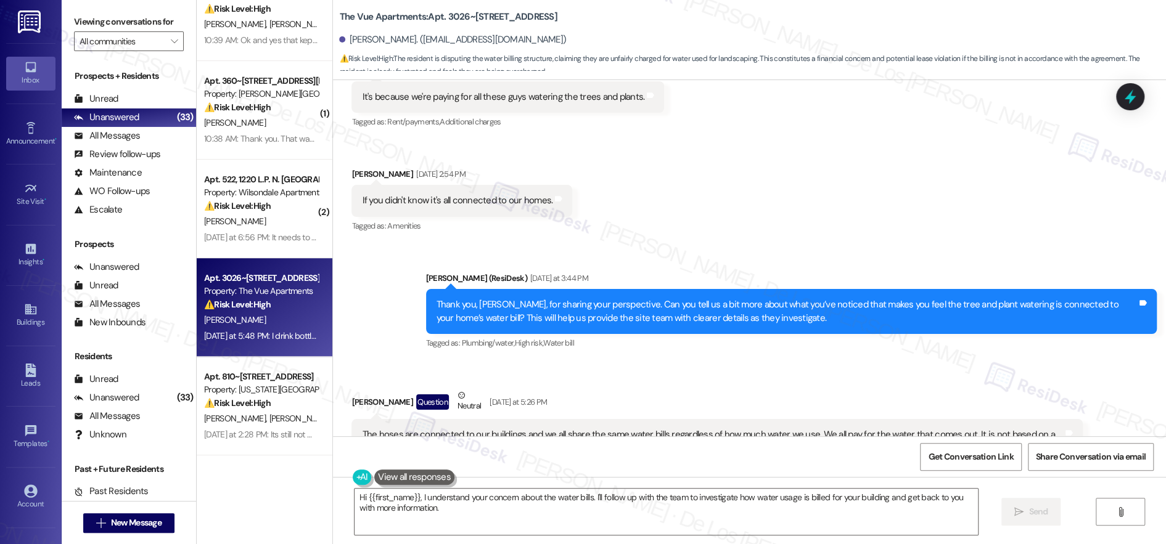
scroll to position [3550, 0]
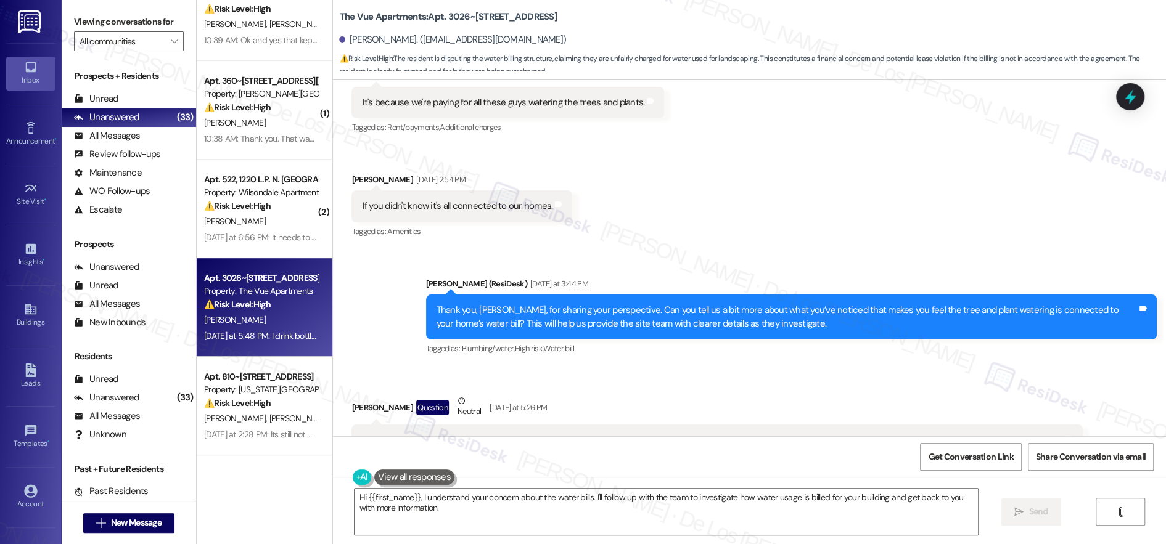
drag, startPoint x: 287, startPoint y: 209, endPoint x: 331, endPoint y: 202, distance: 44.4
click at [287, 210] on div "⚠️ Risk Level: High The resident states that no one has come to their unit to a…" at bounding box center [261, 206] width 114 height 13
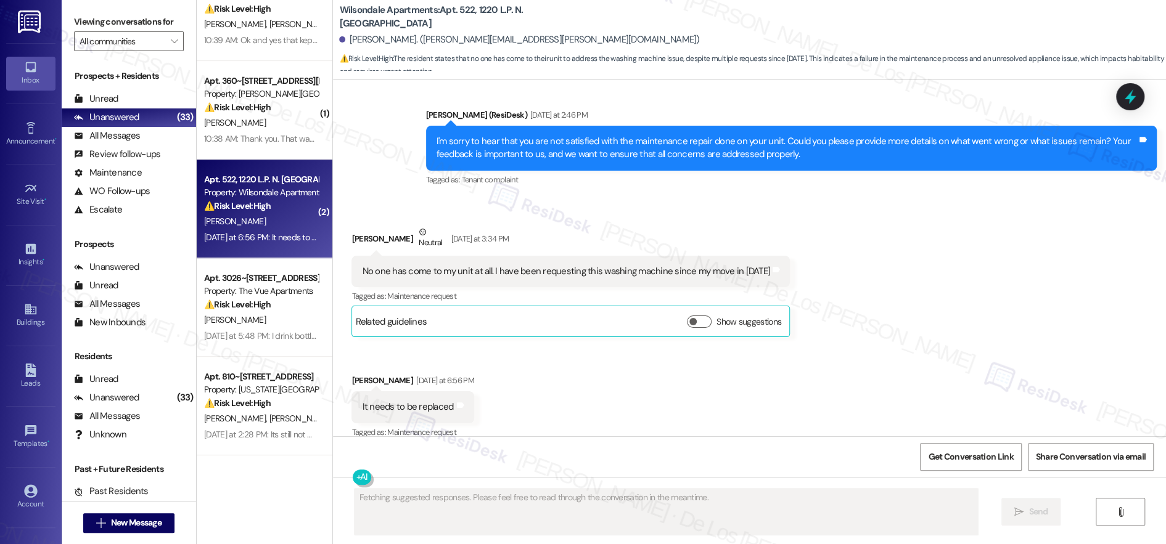
scroll to position [534, 0]
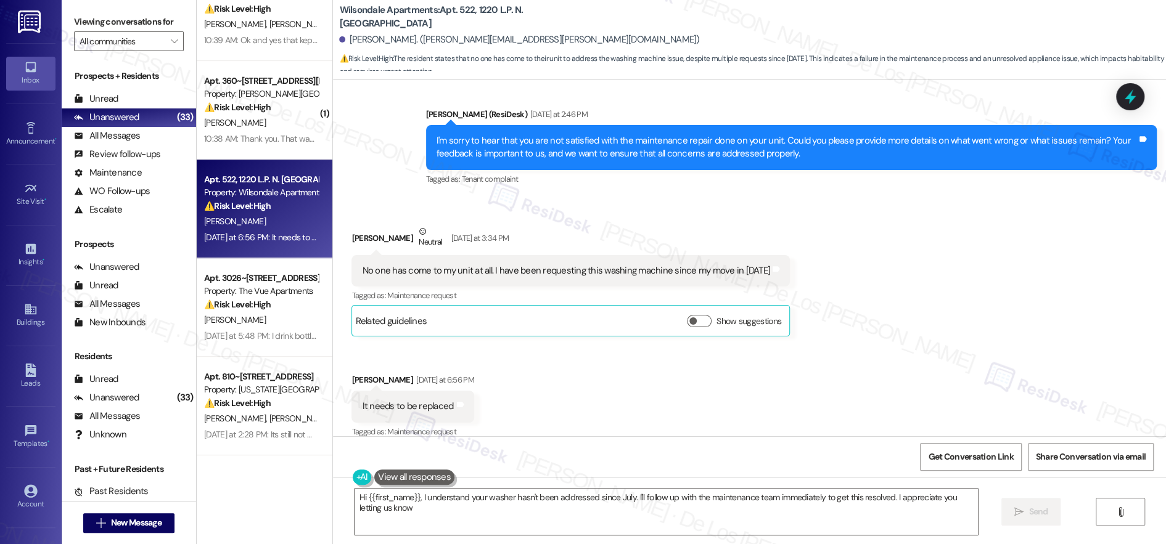
type textarea "Hi {{first_name}}, I understand your washer hasn't been addressed since July. I…"
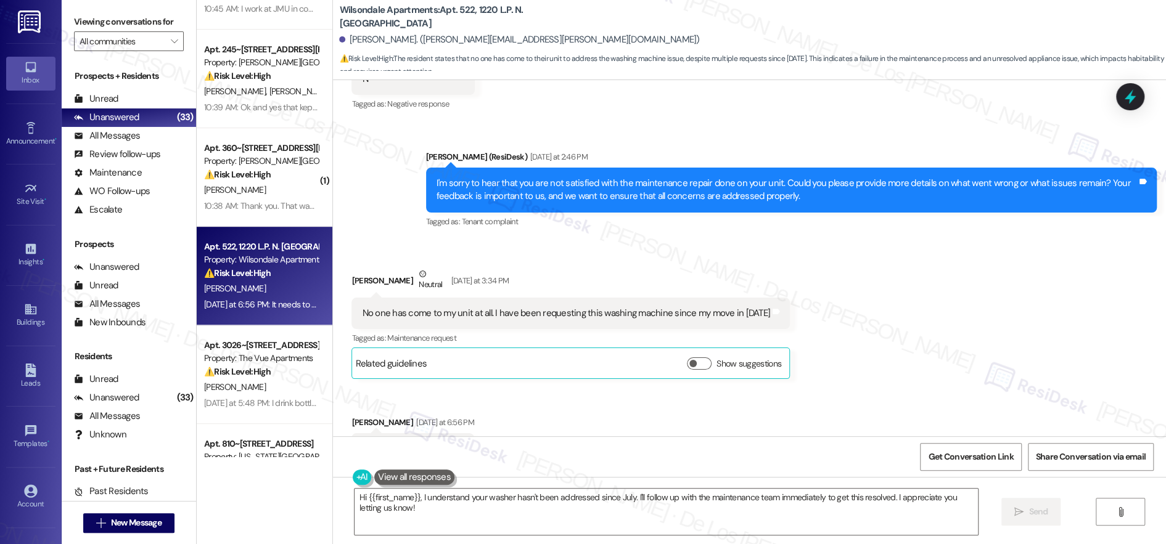
scroll to position [463, 0]
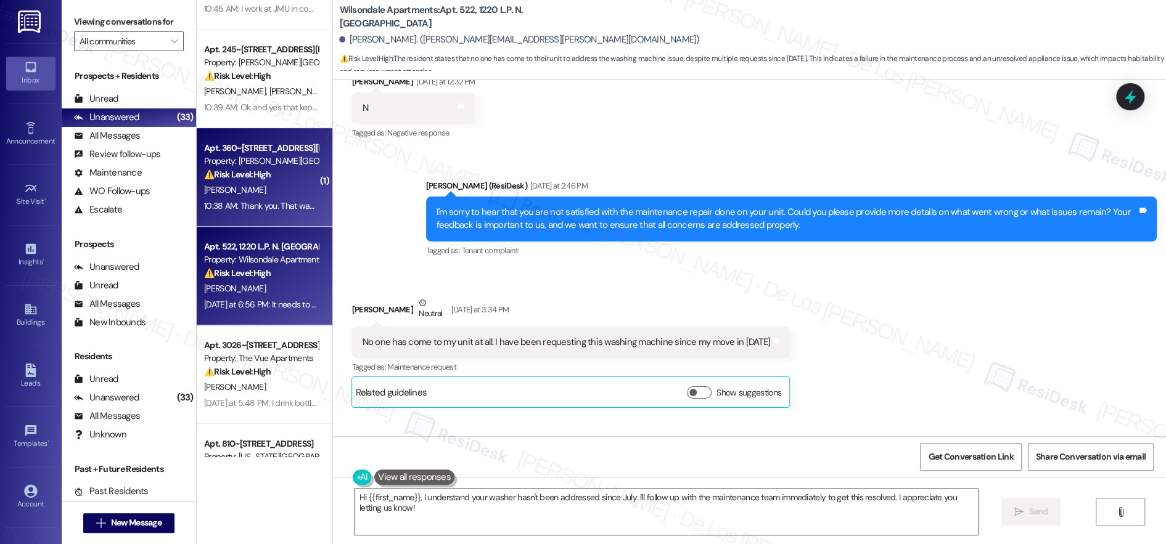
click at [272, 207] on div "10:38 AM: Thank you. That was scary. 10:38 AM: Thank you. That was scary." at bounding box center [270, 205] width 133 height 11
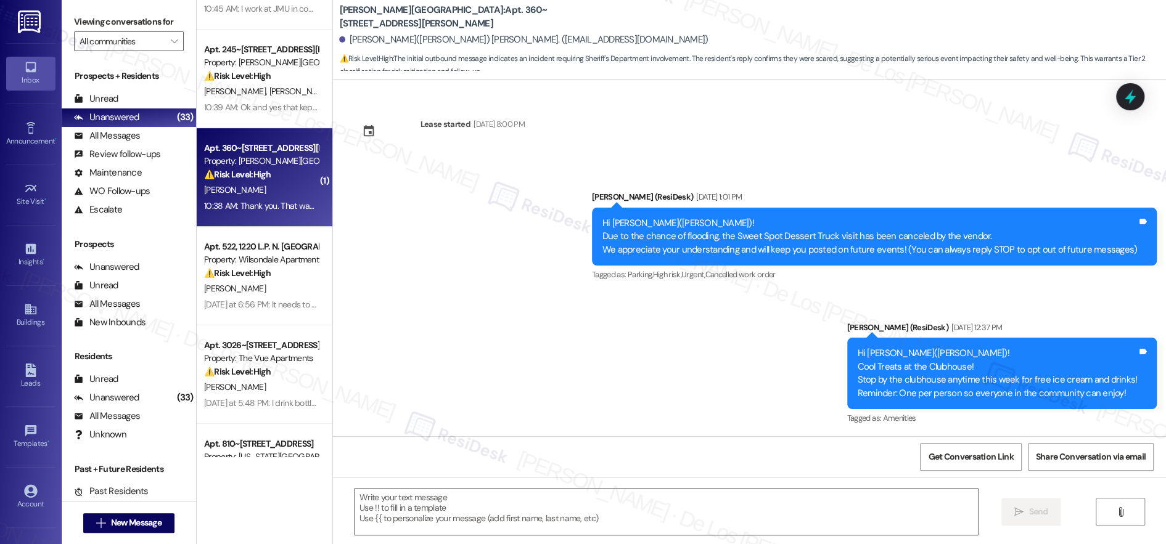
scroll to position [3775, 0]
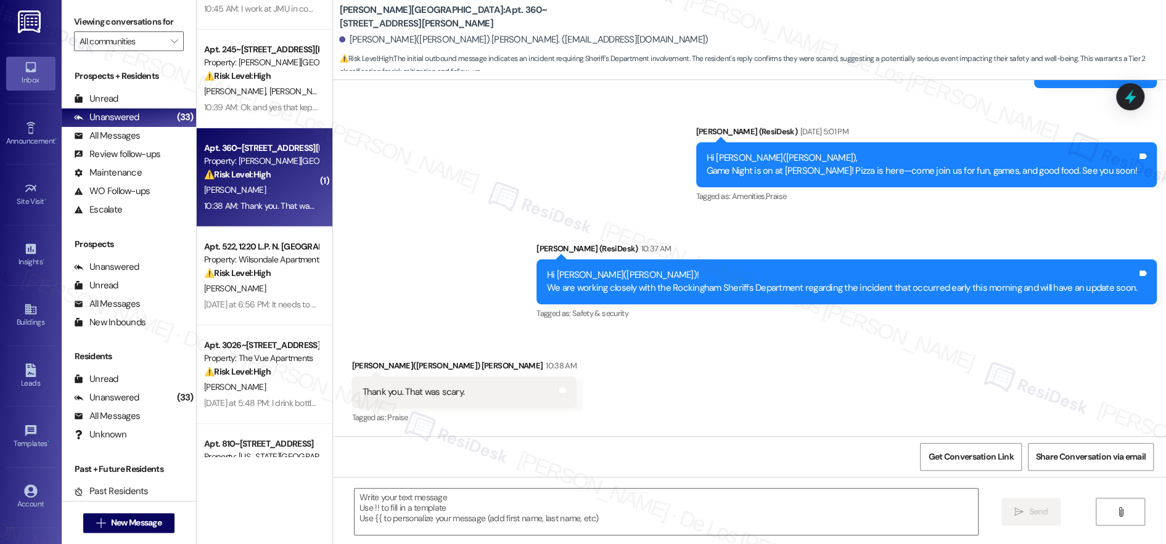
type textarea "Fetching suggested responses. Please feel free to read through the conversation…"
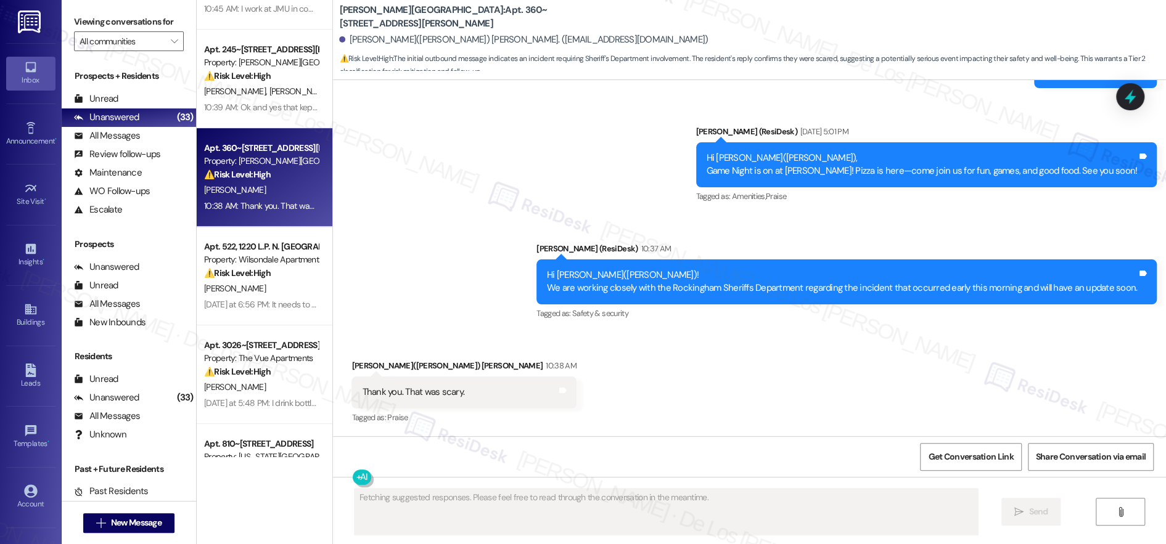
click at [539, 443] on div "Get Conversation Link Share Conversation via email" at bounding box center [749, 456] width 833 height 41
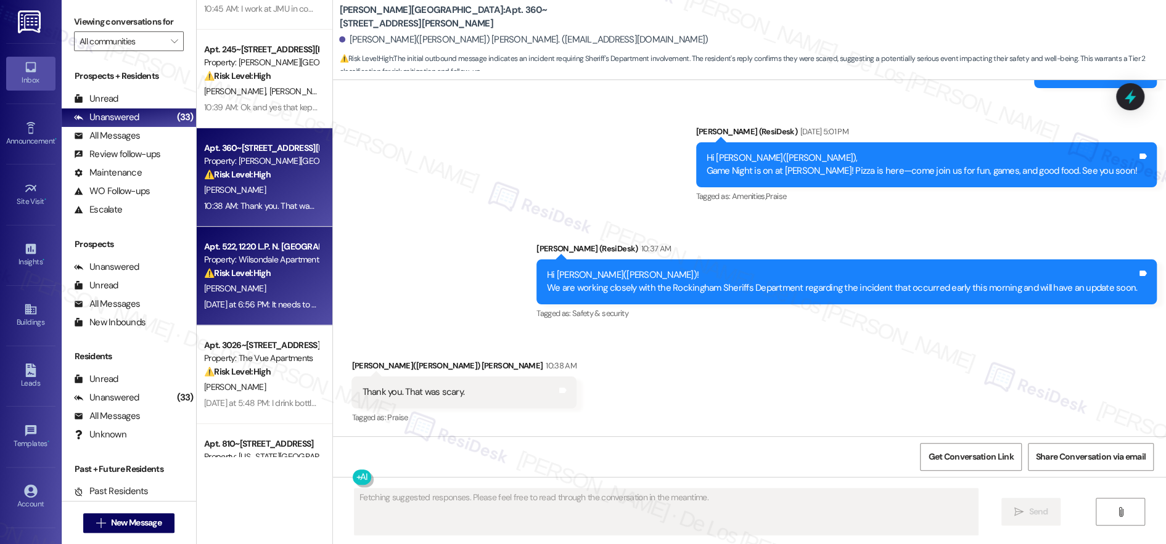
click at [286, 274] on div "⚠️ Risk Level: High The resident states that no one has come to their unit to a…" at bounding box center [261, 273] width 114 height 13
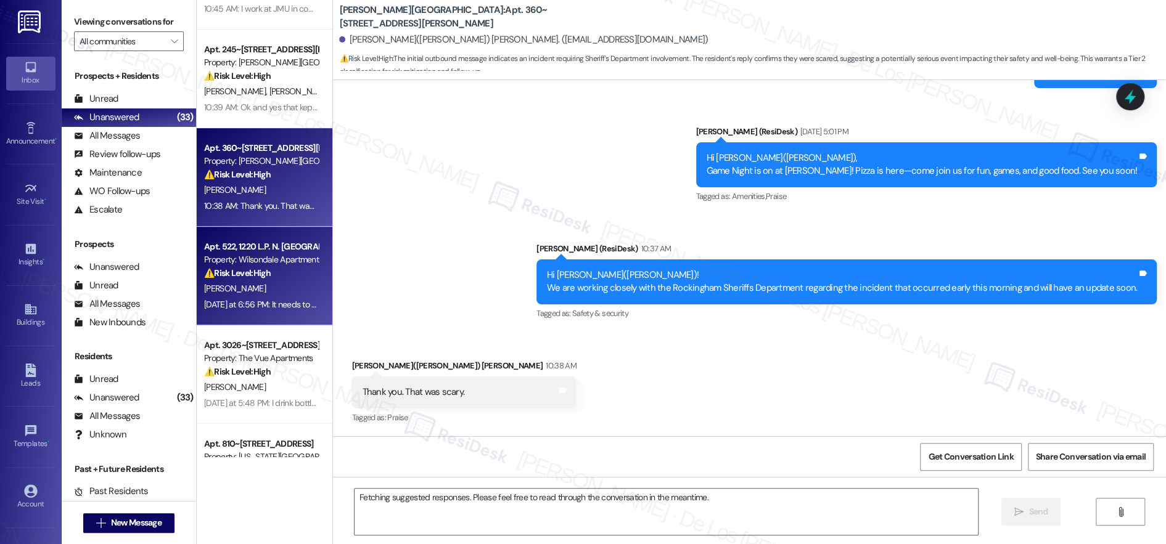
click at [271, 204] on div "10:38 AM: Thank you. That was scary. 10:38 AM: Thank you. That was scary." at bounding box center [270, 205] width 133 height 11
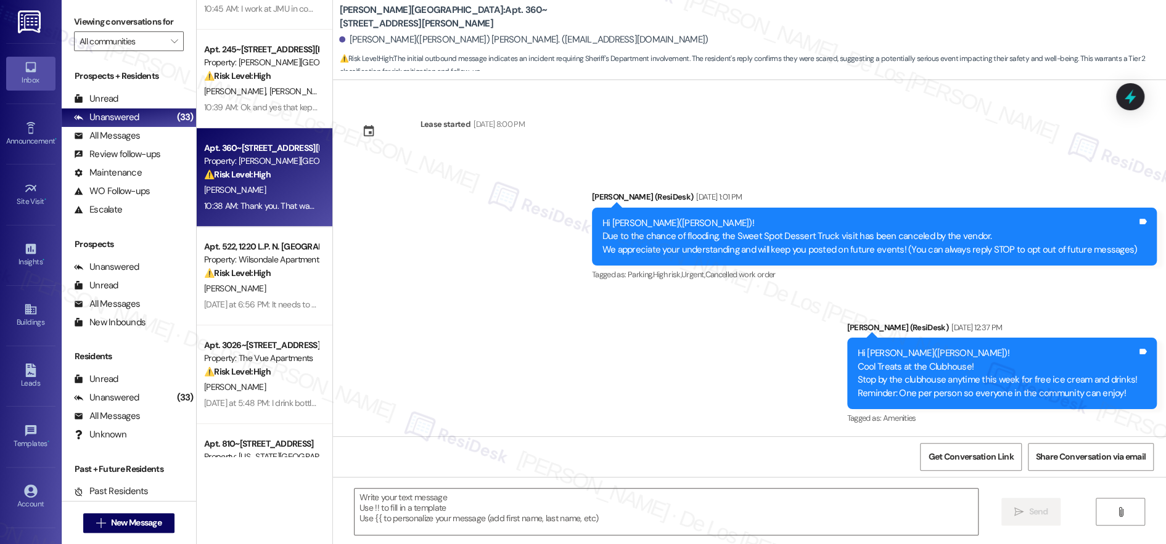
scroll to position [3775, 0]
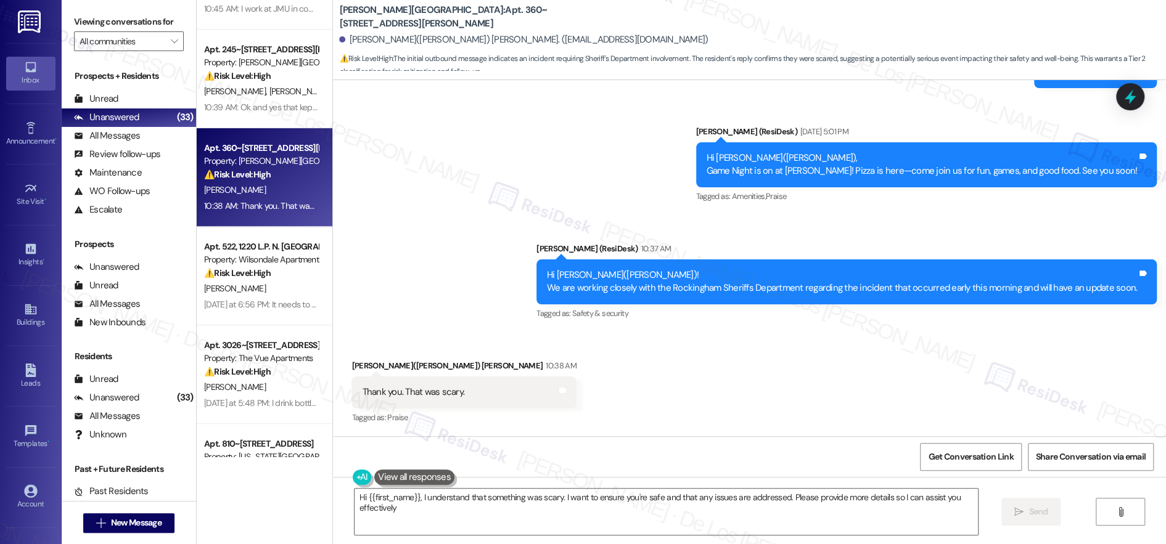
type textarea "Hi {{first_name}}, I understand that something was scary. I want to ensure you'…"
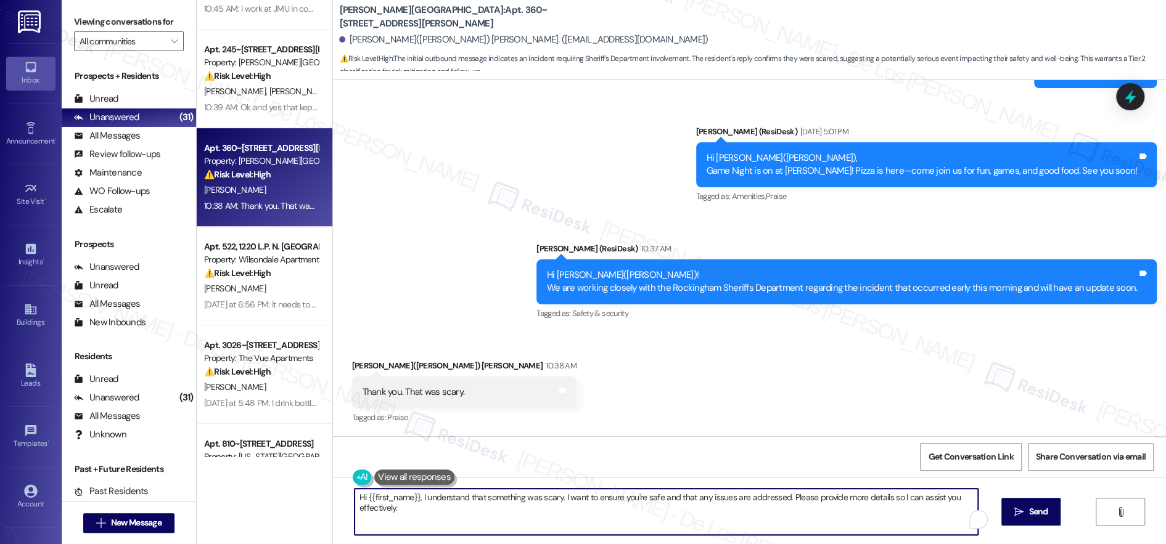
click at [547, 520] on textarea "Hi {{first_name}}, I understand that something was scary. I want to ensure you'…" at bounding box center [665, 512] width 623 height 46
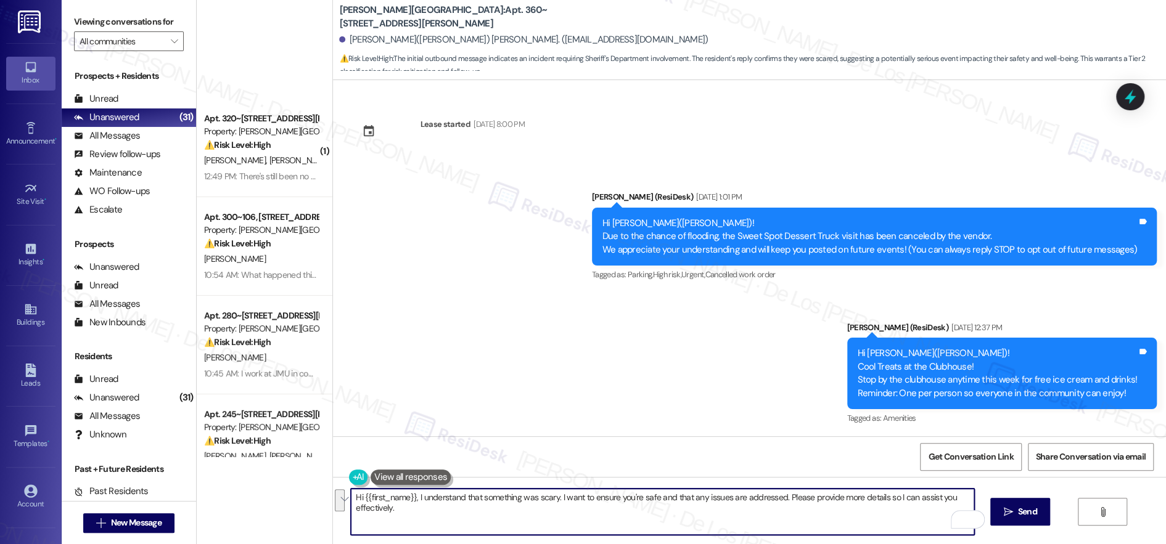
scroll to position [3775, 0]
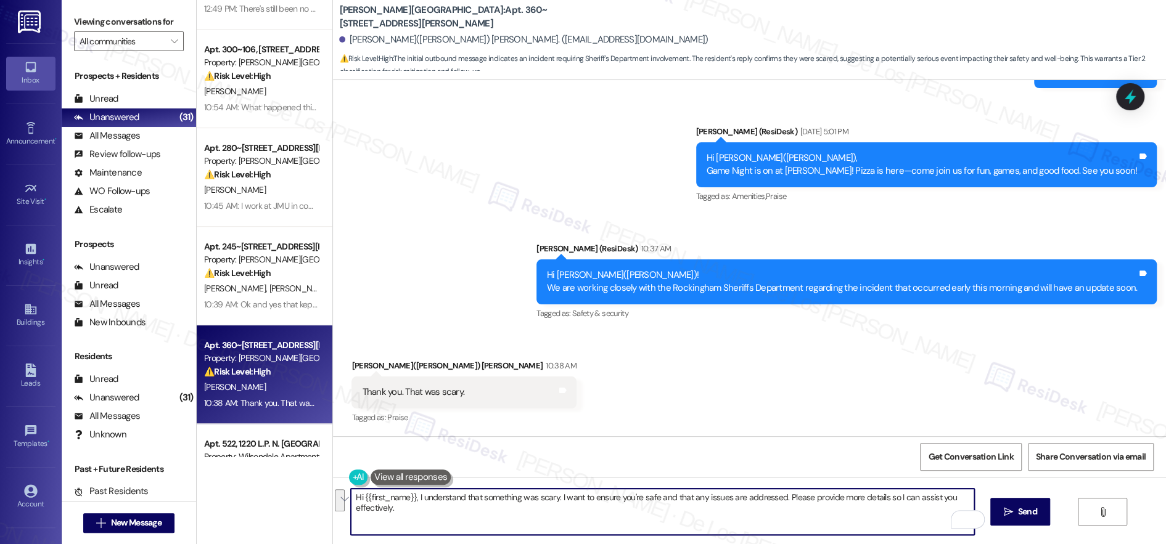
click at [539, 510] on textarea "Hi {{first_name}}, I understand that something was scary. I want to ensure you'…" at bounding box center [662, 512] width 623 height 46
